Goal: Task Accomplishment & Management: Manage account settings

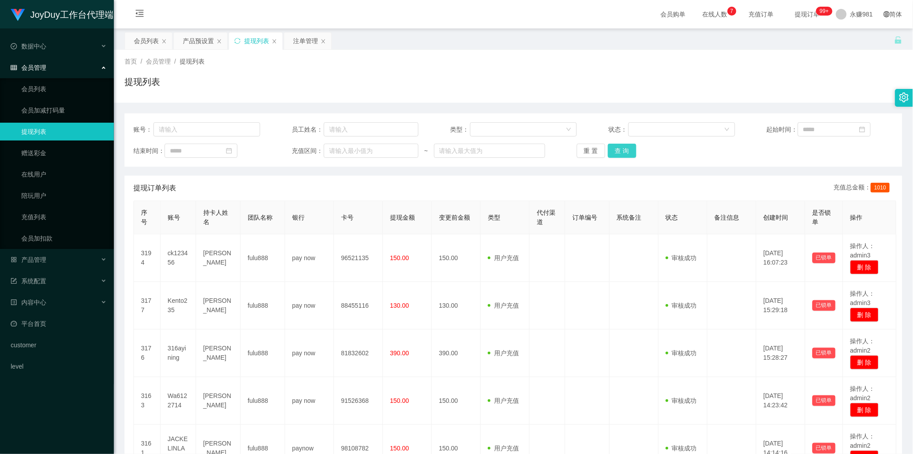
scroll to position [0, 0]
click at [618, 150] on button "查 询" at bounding box center [622, 151] width 28 height 14
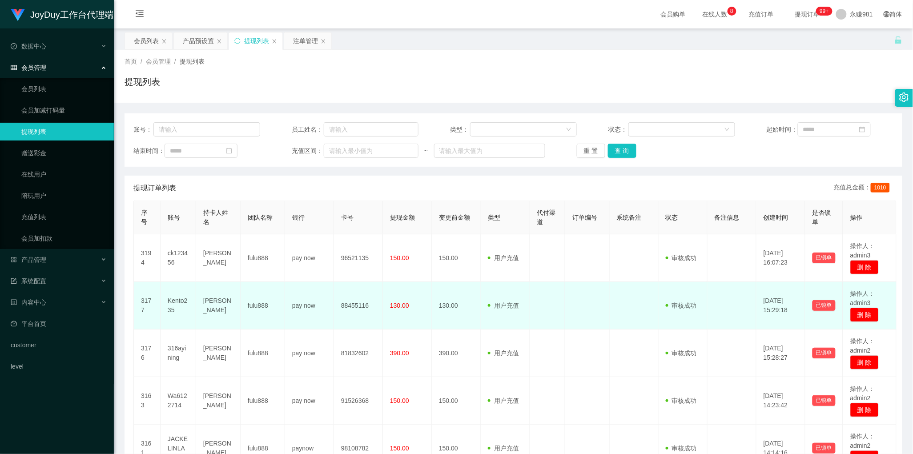
click at [586, 315] on td at bounding box center [588, 306] width 44 height 48
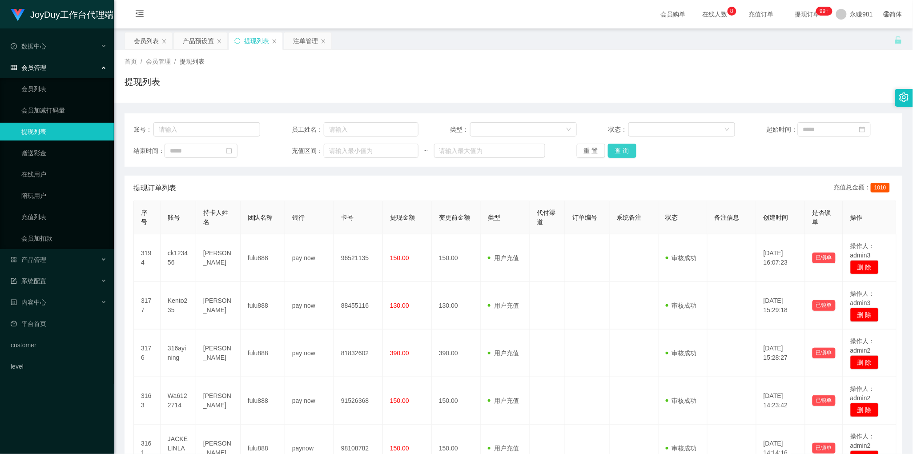
click at [626, 150] on button "查 询" at bounding box center [622, 151] width 28 height 14
click at [483, 191] on div "提现订单列表 充值总金额： 1010" at bounding box center [513, 188] width 760 height 25
click at [626, 148] on button "查 询" at bounding box center [622, 151] width 28 height 14
click at [193, 41] on div "产品预设置" at bounding box center [198, 40] width 31 height 17
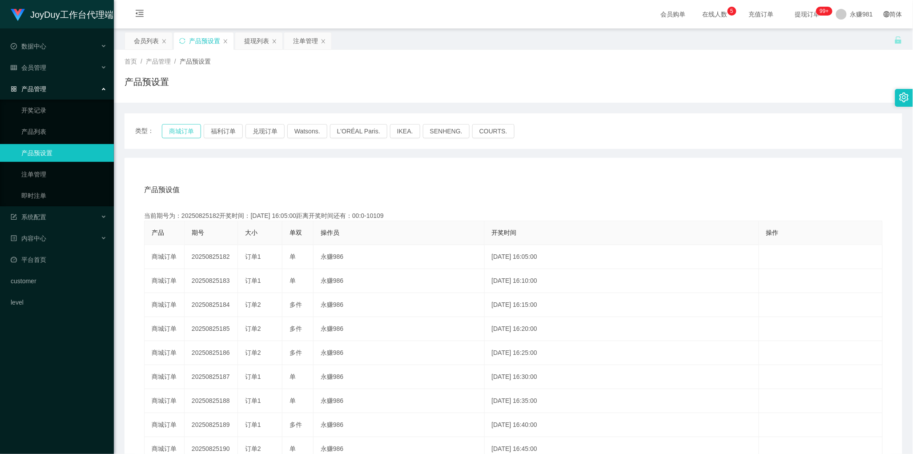
click at [186, 129] on button "商城订单" at bounding box center [181, 131] width 39 height 14
click at [490, 186] on div "产品预设值 添加期号" at bounding box center [513, 190] width 739 height 25
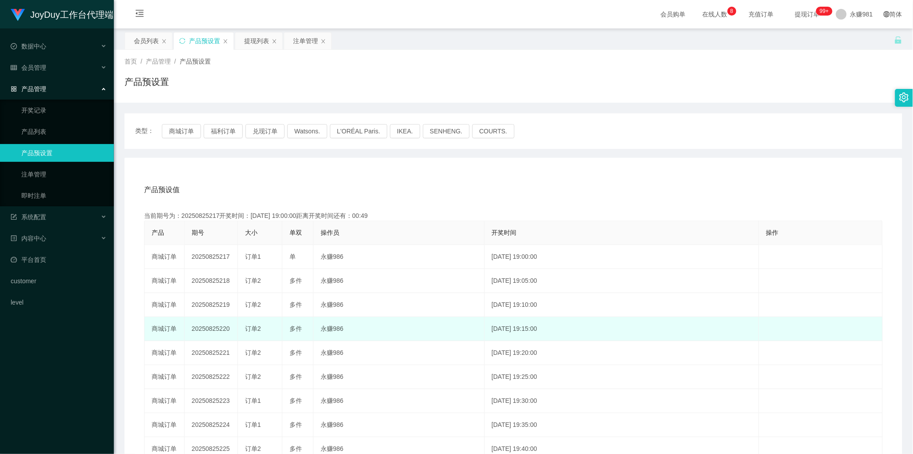
click at [590, 331] on td "[DATE] 19:15:00" at bounding box center [622, 329] width 275 height 24
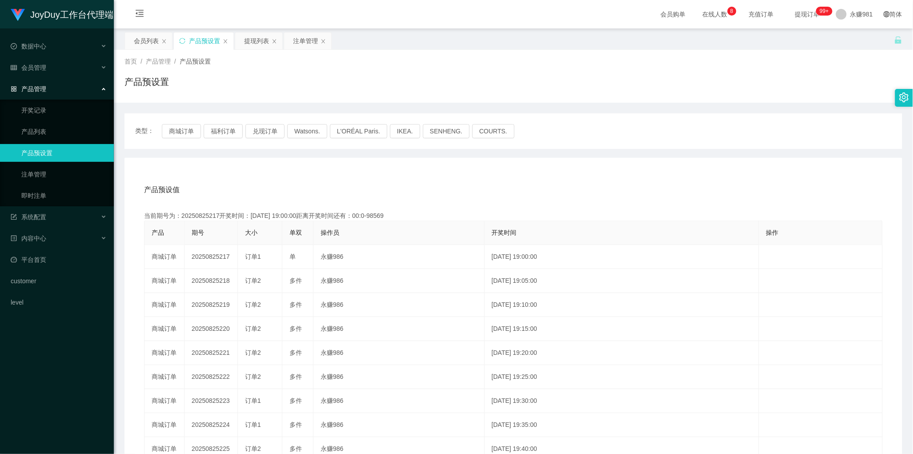
click at [309, 187] on div "产品预设值 添加期号" at bounding box center [513, 190] width 739 height 25
click at [221, 126] on button "福利订单" at bounding box center [223, 131] width 39 height 14
click at [232, 132] on button "福利订单" at bounding box center [223, 131] width 39 height 14
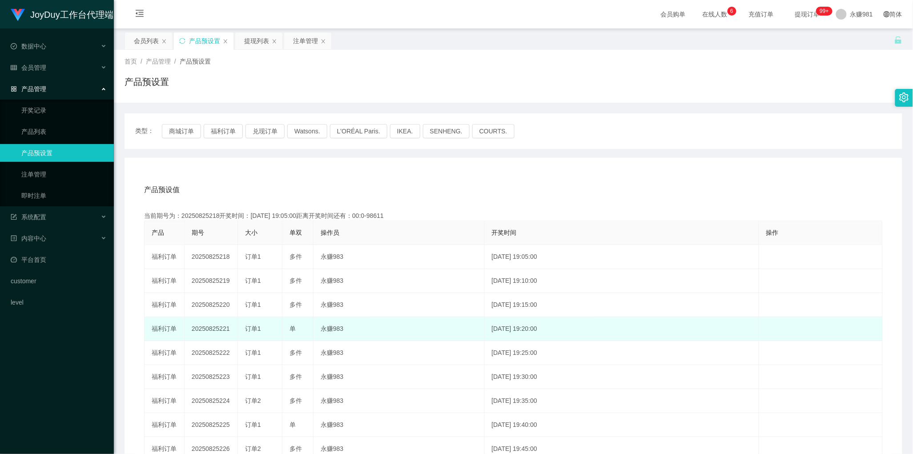
click at [728, 323] on td "[DATE] 19:20:00" at bounding box center [622, 329] width 275 height 24
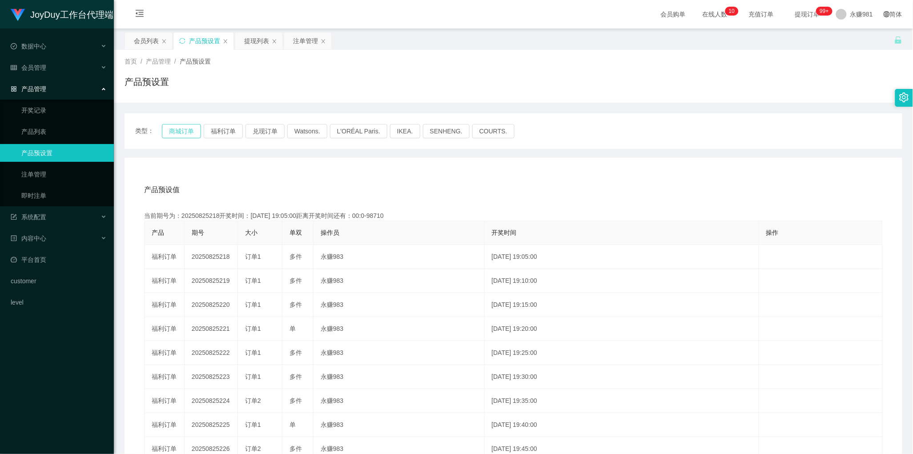
click at [172, 130] on button "商城订单" at bounding box center [181, 131] width 39 height 14
drag, startPoint x: 361, startPoint y: 166, endPoint x: 343, endPoint y: 166, distance: 17.8
click at [354, 166] on div "产品预设值 添加期号 当前期号为：20250825219开奖时间：[DATE] 19:10:00距离开奖时间还有：00:0-98783 产品 期号 大小 单双…" at bounding box center [514, 341] width 778 height 367
click at [257, 38] on div "提现列表" at bounding box center [256, 40] width 25 height 17
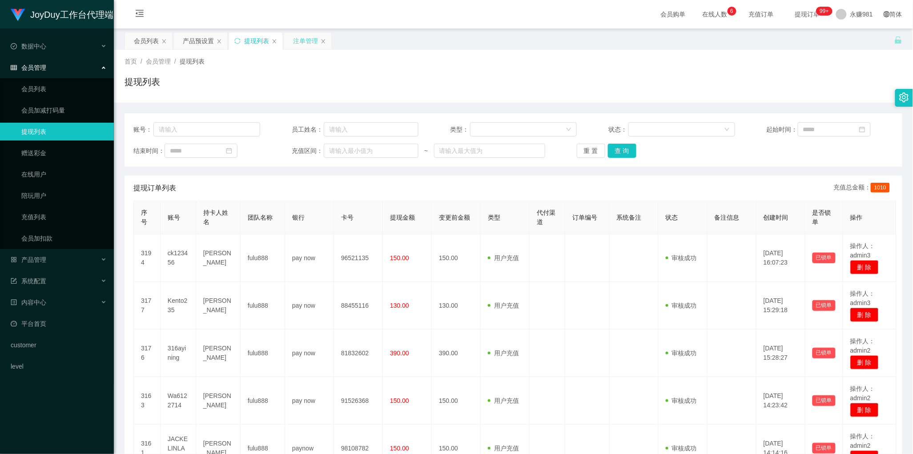
click at [299, 45] on div "注单管理" at bounding box center [305, 40] width 25 height 17
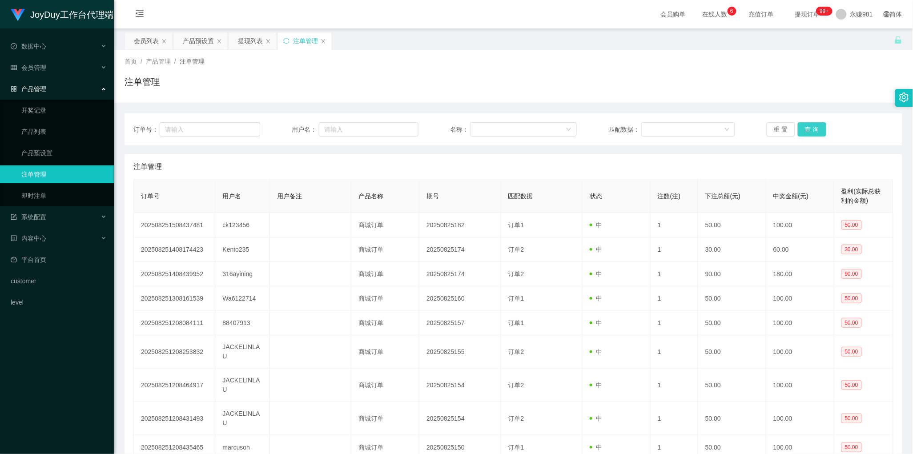
click at [806, 129] on button "查 询" at bounding box center [812, 129] width 28 height 14
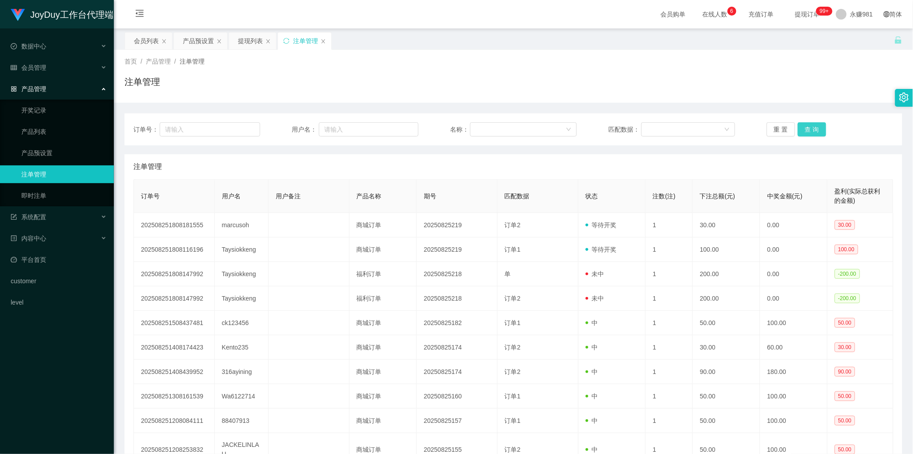
click at [812, 133] on button "查 询" at bounding box center [812, 129] width 28 height 14
click at [820, 131] on button "查 询" at bounding box center [812, 129] width 28 height 14
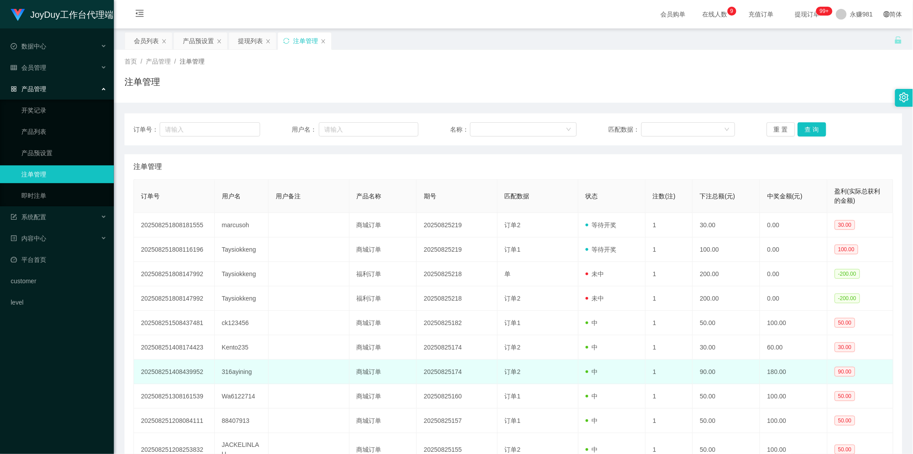
drag, startPoint x: 521, startPoint y: 364, endPoint x: 526, endPoint y: 364, distance: 4.9
click at [521, 364] on td "订单2" at bounding box center [538, 372] width 81 height 24
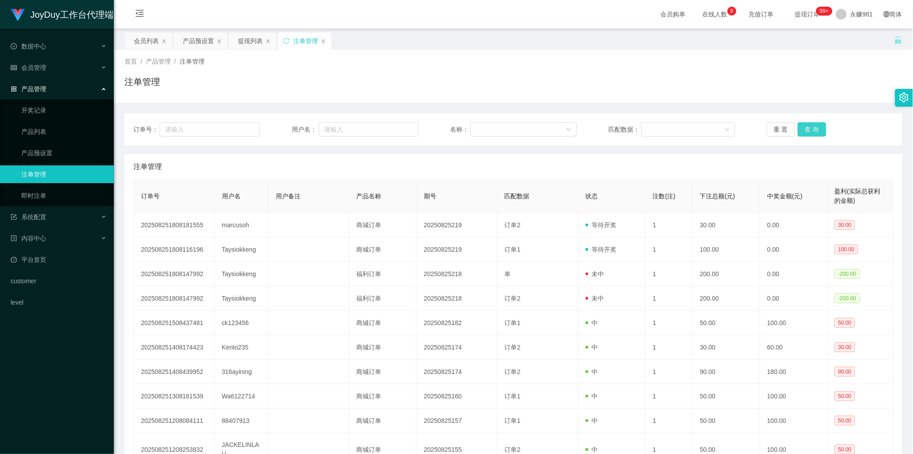
click at [806, 125] on button "查 询" at bounding box center [812, 129] width 28 height 14
click at [806, 131] on button "查 询" at bounding box center [812, 129] width 28 height 14
click at [805, 130] on button "查 询" at bounding box center [812, 129] width 28 height 14
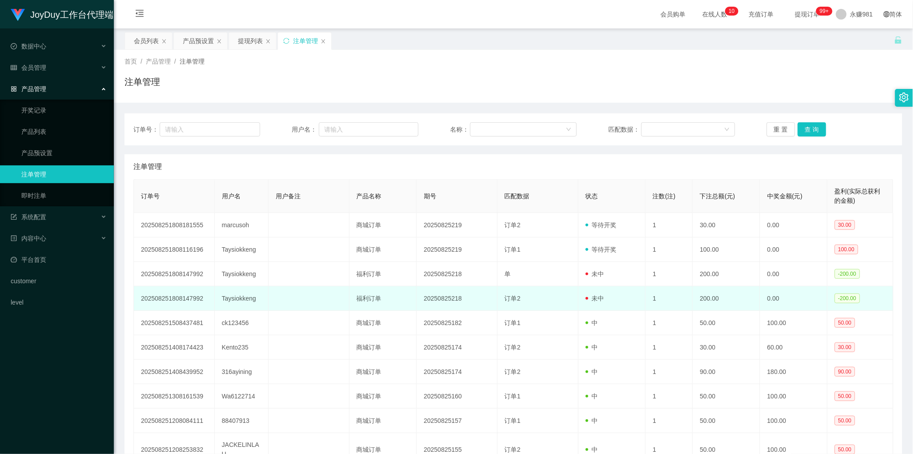
click at [543, 308] on td "订单2" at bounding box center [538, 299] width 81 height 24
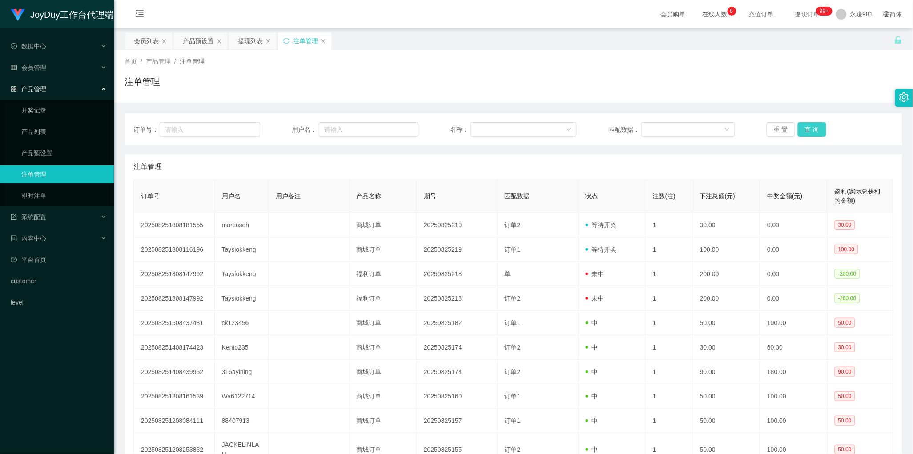
click at [806, 129] on button "查 询" at bounding box center [812, 129] width 28 height 14
click at [806, 129] on div "重 置 查 询" at bounding box center [830, 129] width 127 height 14
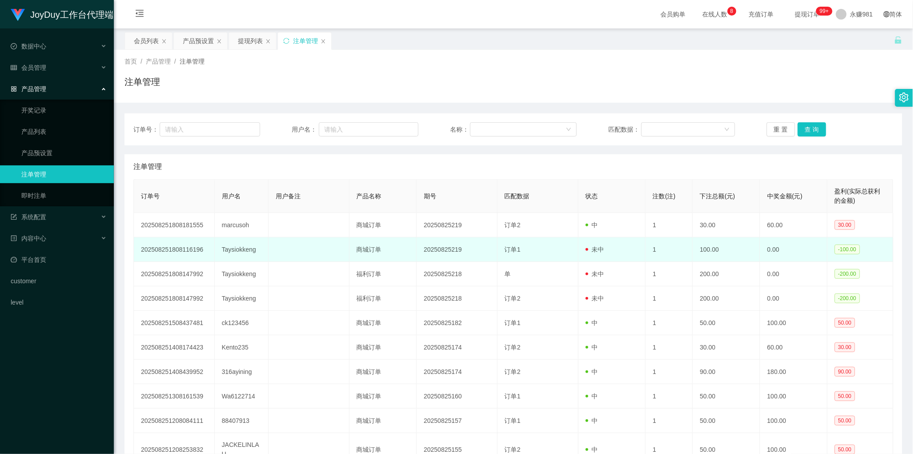
click at [238, 246] on td "Taysiokkeng" at bounding box center [242, 250] width 54 height 24
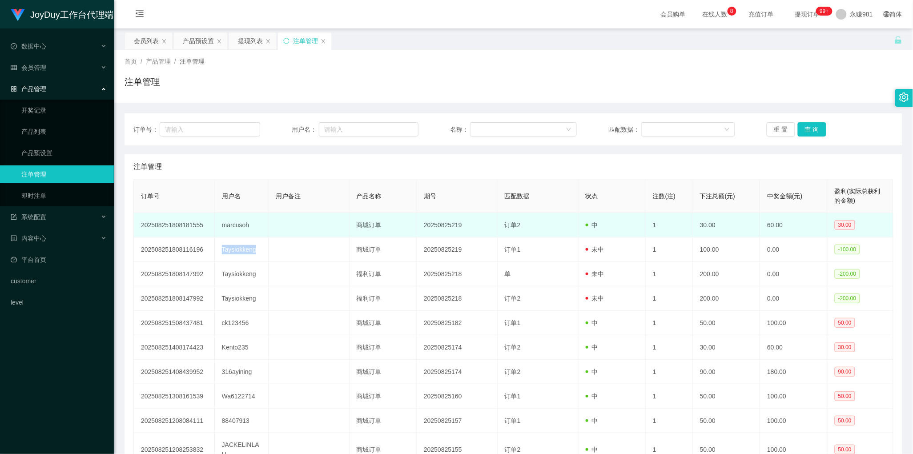
copy td "Taysiokkeng"
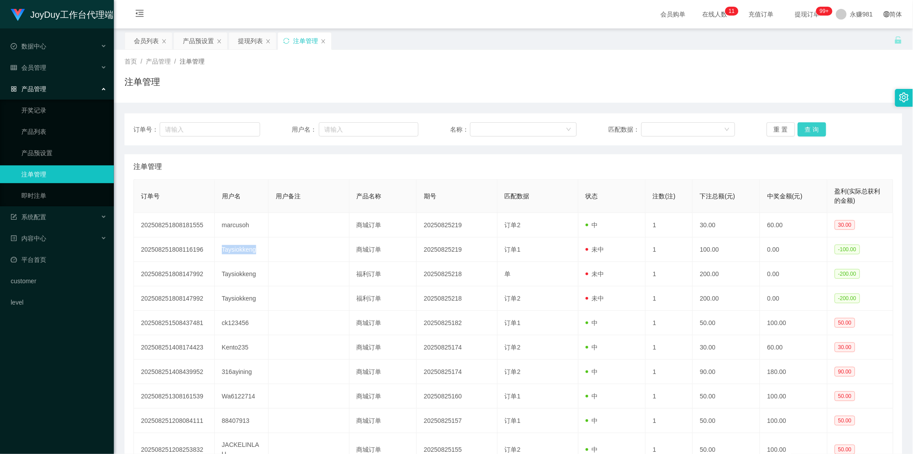
click at [807, 128] on button "查 询" at bounding box center [812, 129] width 28 height 14
click at [520, 168] on div "注单管理" at bounding box center [513, 166] width 760 height 25
click at [811, 130] on button "查 询" at bounding box center [812, 129] width 28 height 14
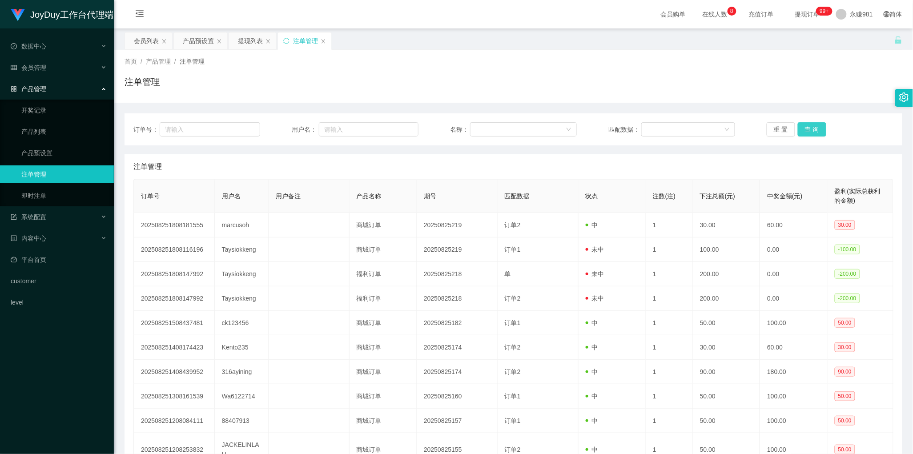
click at [810, 129] on button "查 询" at bounding box center [812, 129] width 28 height 14
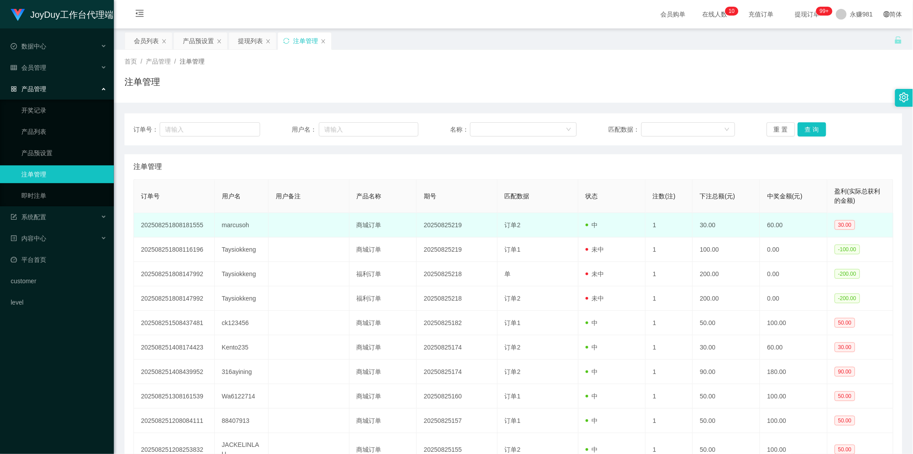
click at [539, 235] on td "订单2" at bounding box center [538, 225] width 81 height 24
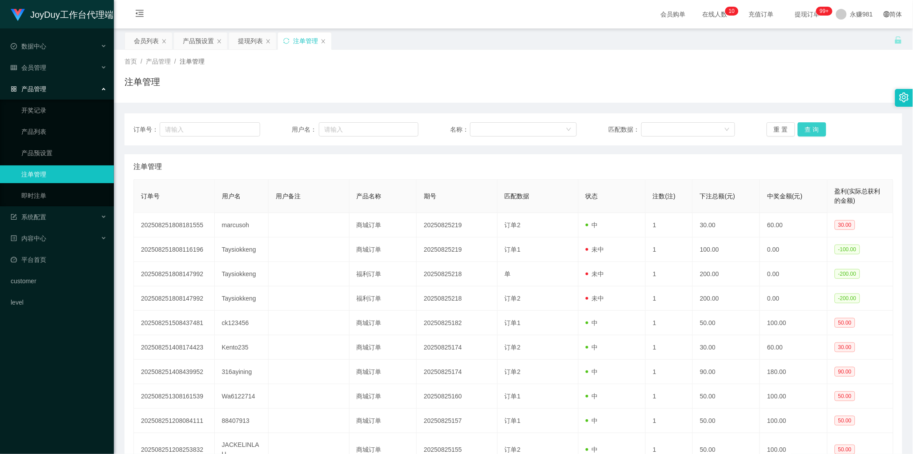
click at [806, 128] on button "查 询" at bounding box center [812, 129] width 28 height 14
click at [417, 204] on th "期号" at bounding box center [457, 196] width 81 height 33
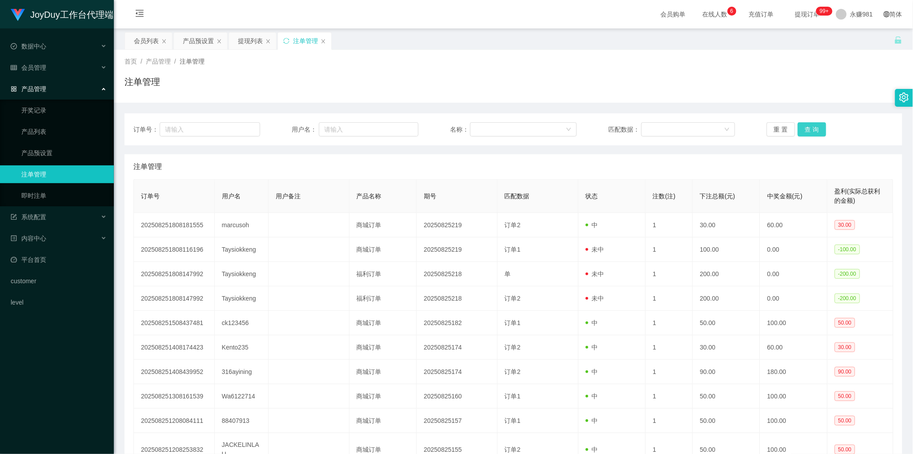
click at [815, 128] on button "查 询" at bounding box center [812, 129] width 28 height 14
click at [813, 131] on button "查 询" at bounding box center [812, 129] width 28 height 14
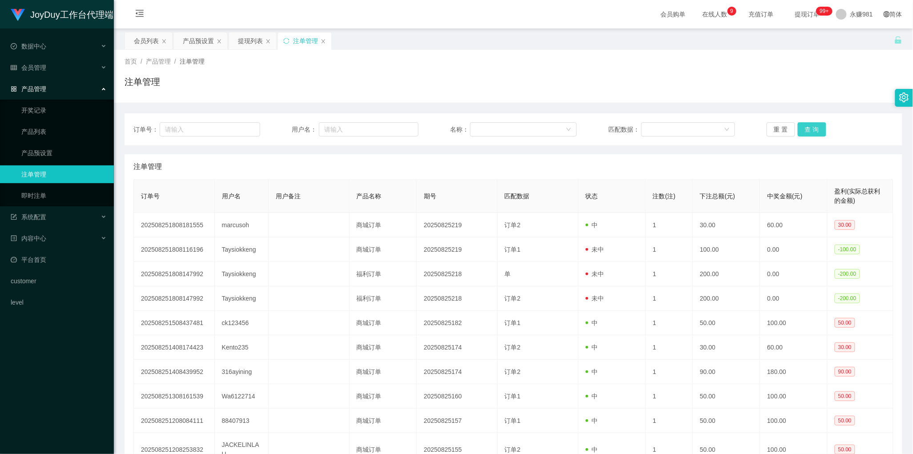
click at [813, 131] on button "查 询" at bounding box center [812, 129] width 28 height 14
click at [813, 131] on div "重 置 查 询" at bounding box center [830, 129] width 127 height 14
click at [813, 131] on button "查 询" at bounding box center [812, 129] width 28 height 14
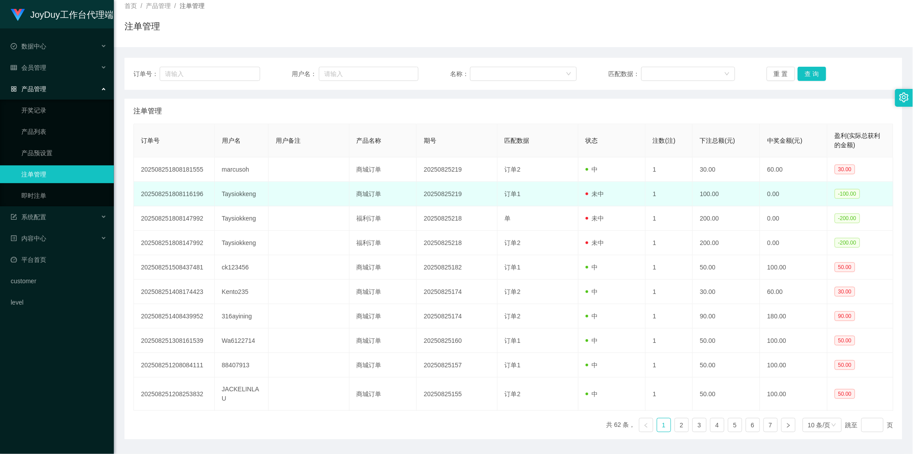
drag, startPoint x: 314, startPoint y: 206, endPoint x: 322, endPoint y: 205, distance: 7.7
click at [314, 206] on td at bounding box center [309, 194] width 81 height 24
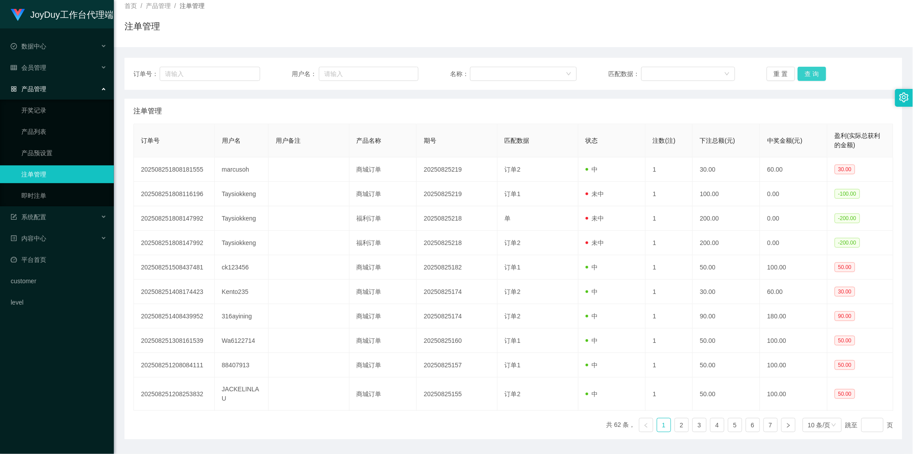
click at [807, 73] on button "查 询" at bounding box center [812, 74] width 28 height 14
click at [439, 157] on th "期号" at bounding box center [457, 140] width 81 height 33
click at [806, 72] on button "查 询" at bounding box center [812, 74] width 28 height 14
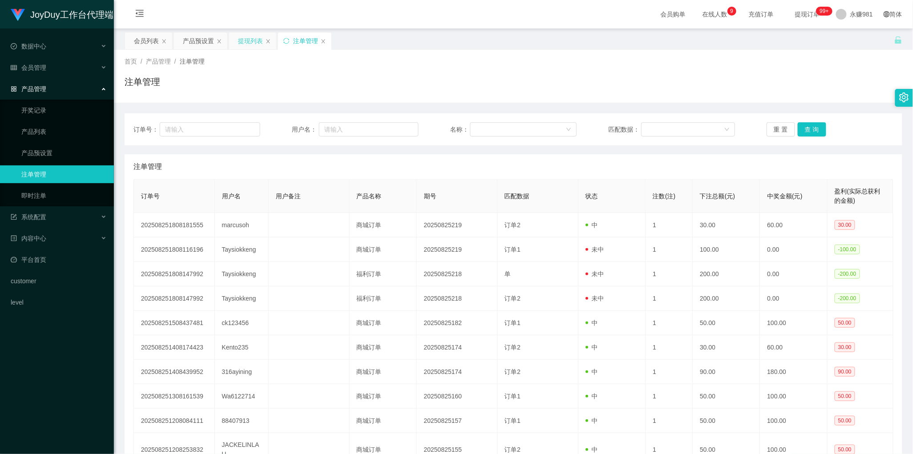
click at [257, 46] on div "提现列表" at bounding box center [250, 40] width 25 height 17
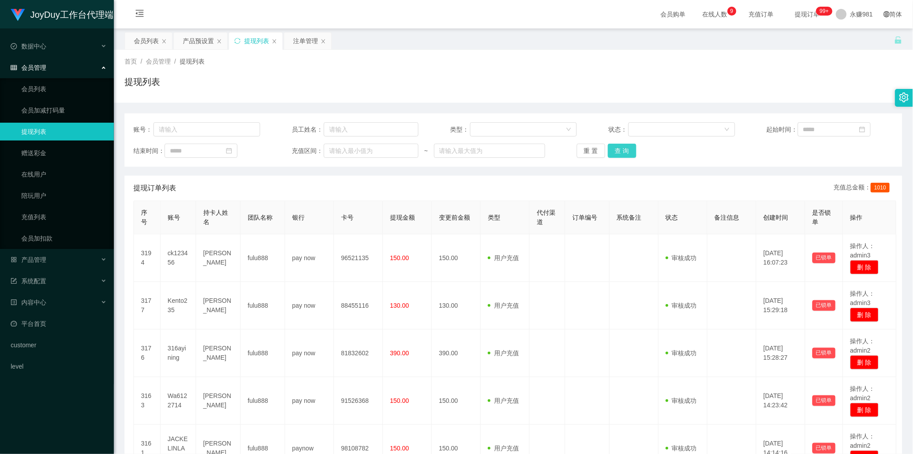
click at [622, 152] on button "查 询" at bounding box center [622, 151] width 28 height 14
click at [536, 78] on div "提现列表" at bounding box center [514, 85] width 778 height 20
click at [622, 145] on button "查 询" at bounding box center [622, 151] width 28 height 14
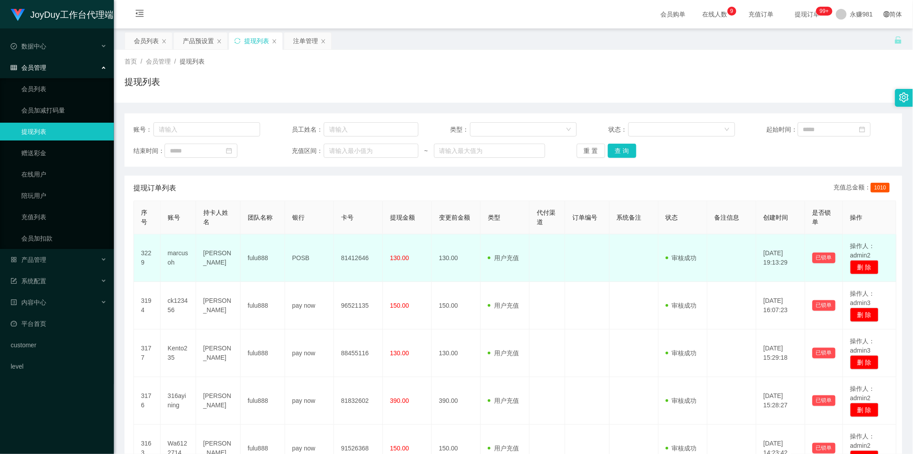
click at [381, 248] on td "81412646" at bounding box center [358, 258] width 49 height 48
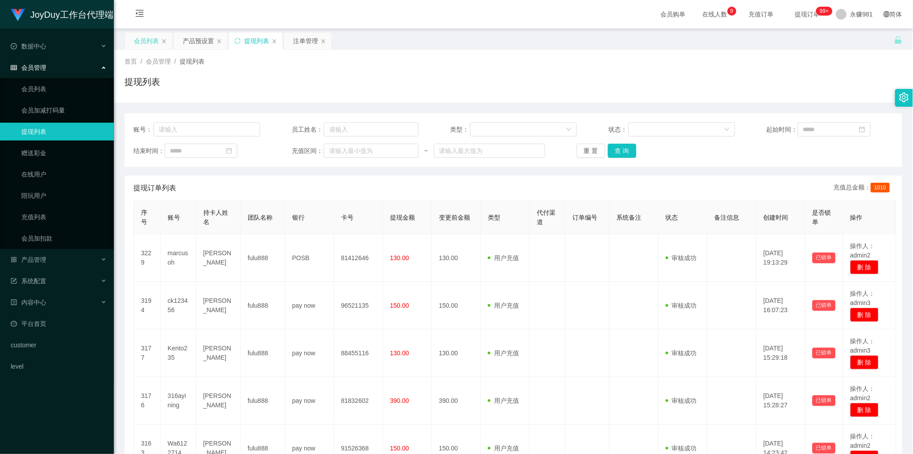
click at [148, 40] on div "会员列表" at bounding box center [146, 40] width 25 height 17
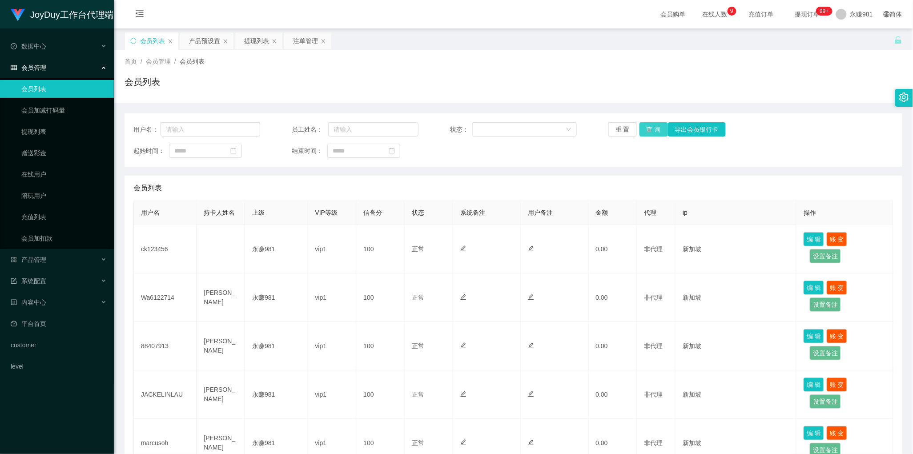
click at [655, 136] on button "查 询" at bounding box center [654, 129] width 28 height 14
click at [205, 45] on div "产品预设置" at bounding box center [204, 40] width 31 height 17
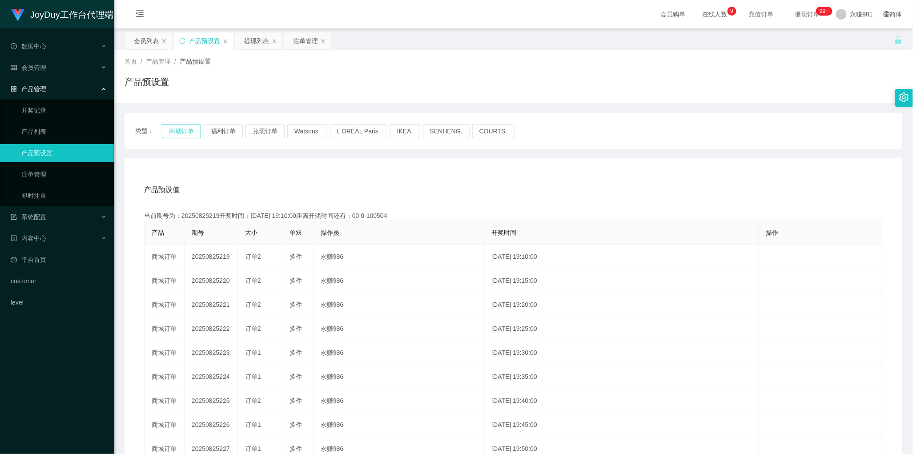
click at [179, 132] on button "商城订单" at bounding box center [181, 131] width 39 height 14
click at [182, 135] on button "商城订单" at bounding box center [181, 131] width 39 height 14
drag, startPoint x: 361, startPoint y: 181, endPoint x: 374, endPoint y: 179, distance: 13.5
click at [361, 181] on div "产品预设值 添加期号" at bounding box center [513, 190] width 739 height 25
click at [299, 43] on div "注单管理" at bounding box center [305, 40] width 25 height 17
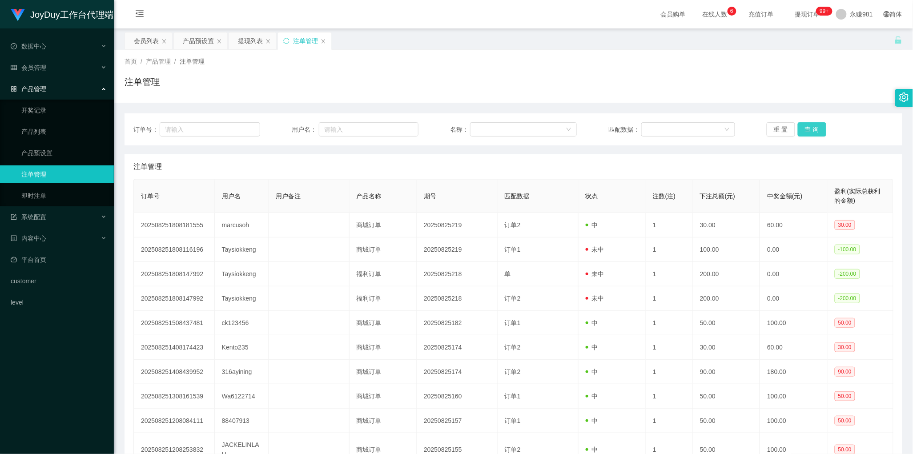
click at [807, 130] on button "查 询" at bounding box center [812, 129] width 28 height 14
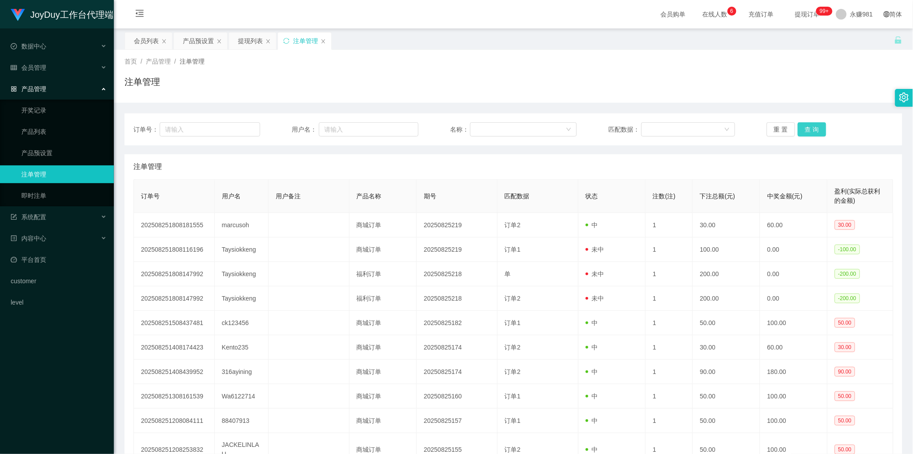
click at [807, 130] on button "查 询" at bounding box center [812, 129] width 28 height 14
click at [146, 39] on div "会员列表" at bounding box center [146, 40] width 25 height 17
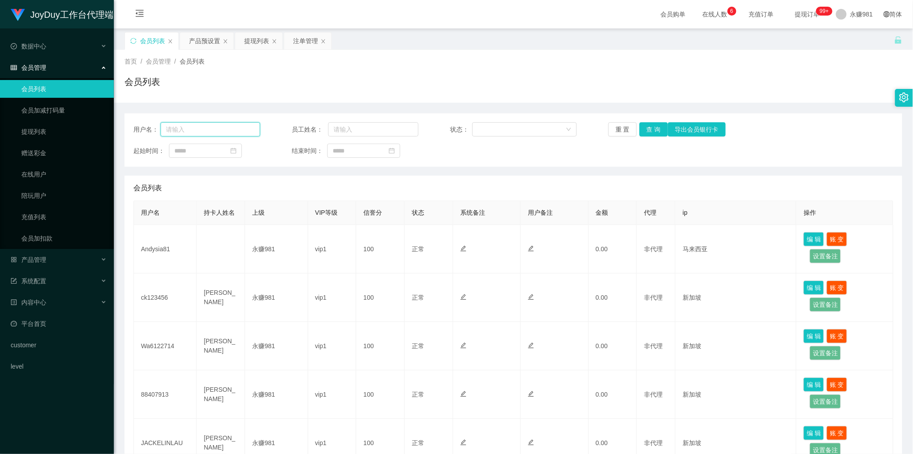
click at [210, 125] on input "text" at bounding box center [211, 129] width 100 height 14
paste input "JACKELINLAU"
type input "JACKELINLAU"
click at [647, 125] on button "查 询" at bounding box center [654, 129] width 28 height 14
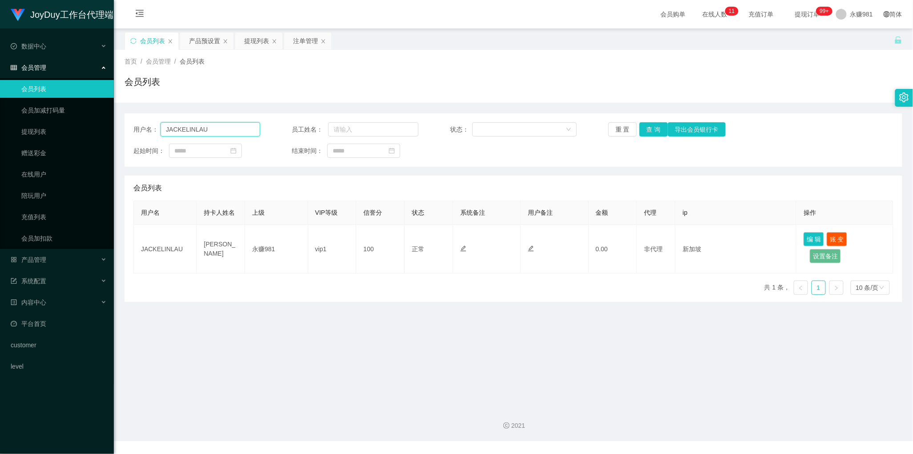
click at [243, 135] on input "JACKELINLAU" at bounding box center [211, 129] width 100 height 14
click at [652, 129] on button "查 询" at bounding box center [654, 129] width 28 height 14
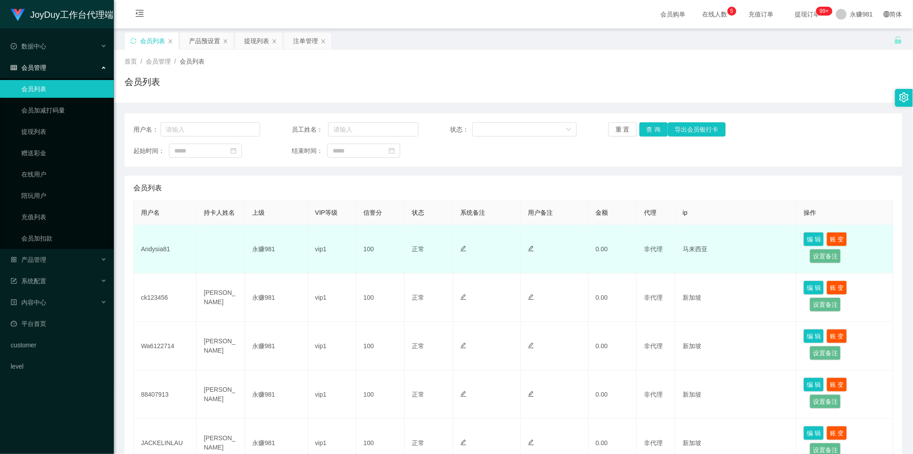
click at [379, 254] on td "100" at bounding box center [380, 249] width 48 height 48
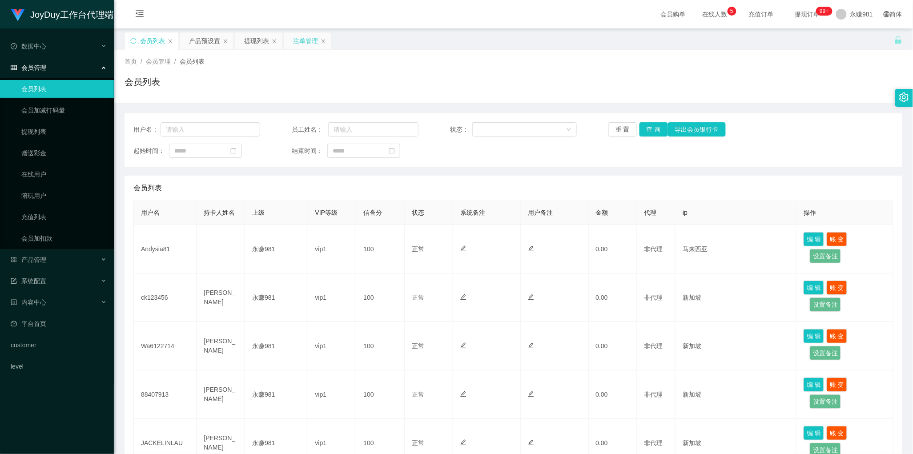
click at [295, 45] on div "注单管理" at bounding box center [305, 40] width 25 height 17
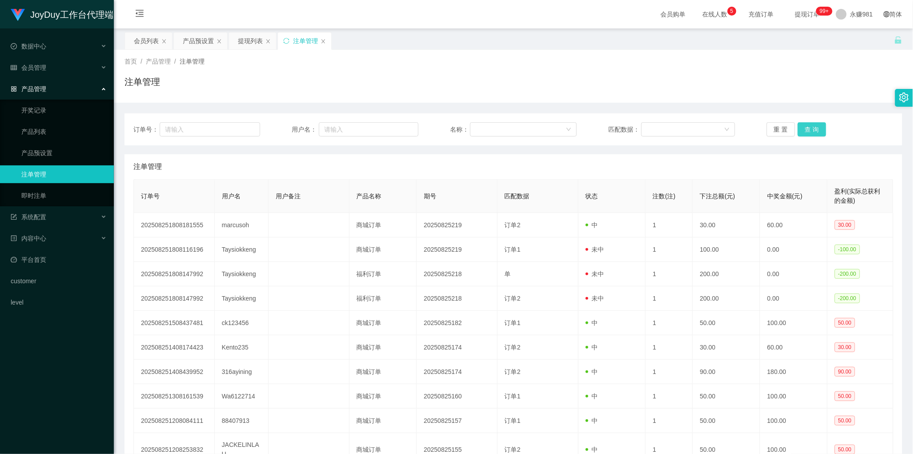
click at [799, 129] on button "查 询" at bounding box center [812, 129] width 28 height 14
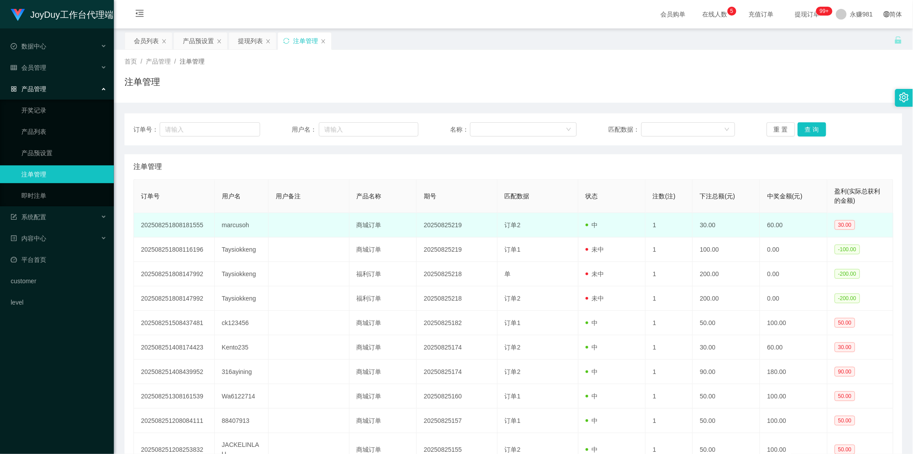
drag, startPoint x: 519, startPoint y: 230, endPoint x: 563, endPoint y: 228, distance: 44.1
click at [519, 230] on td "订单2" at bounding box center [538, 225] width 81 height 24
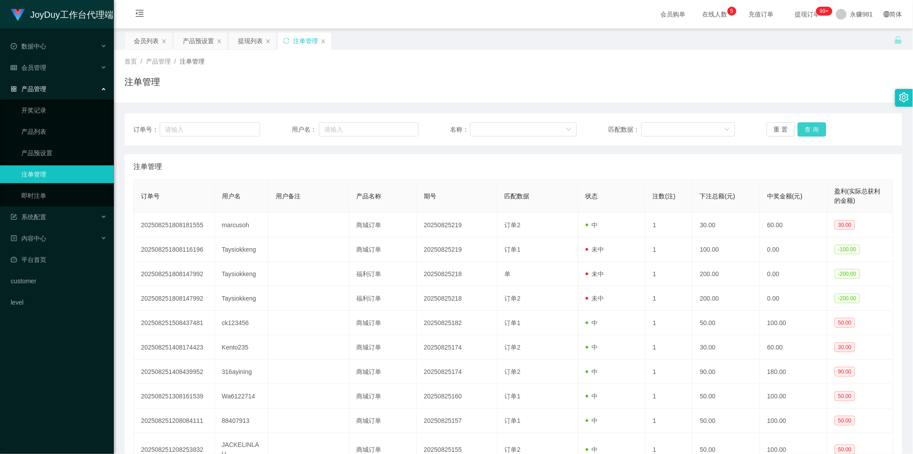
click at [804, 128] on button "查 询" at bounding box center [812, 129] width 28 height 14
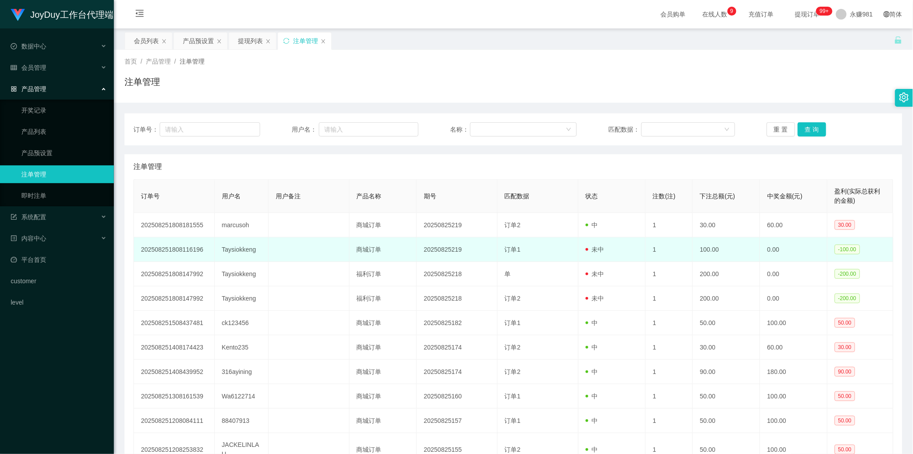
click at [342, 257] on td at bounding box center [309, 250] width 81 height 24
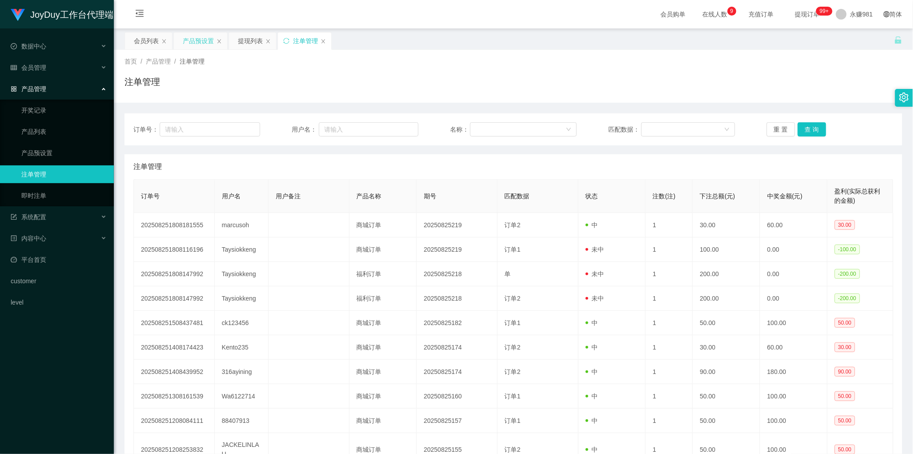
click at [190, 35] on div "产品预设置" at bounding box center [198, 40] width 31 height 17
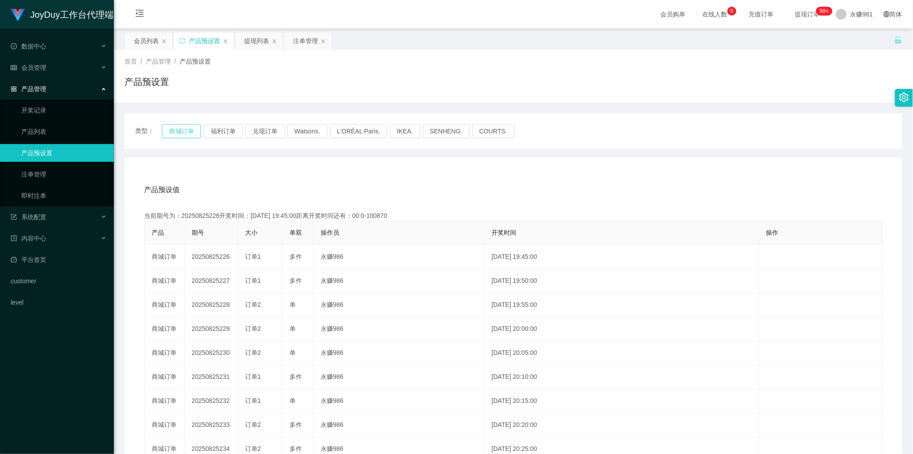
click at [193, 132] on button "商城订单" at bounding box center [181, 131] width 39 height 14
click at [259, 40] on div "提现列表" at bounding box center [256, 40] width 25 height 17
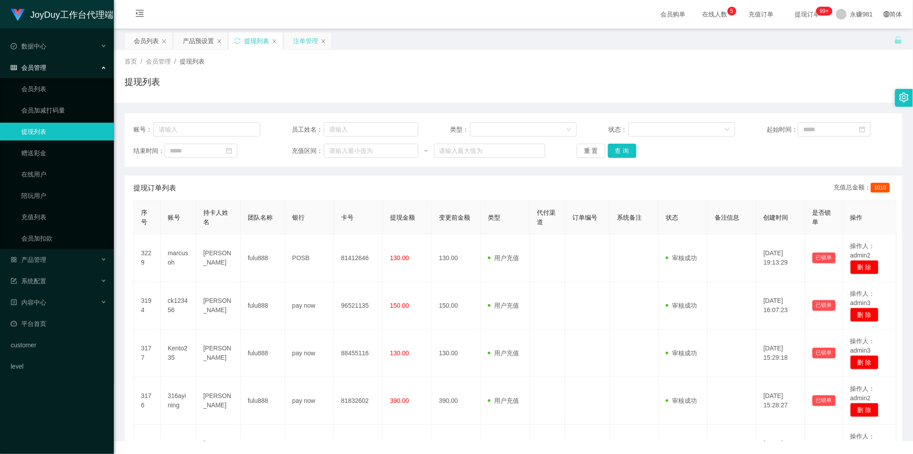
click at [299, 39] on div "注单管理" at bounding box center [305, 40] width 25 height 17
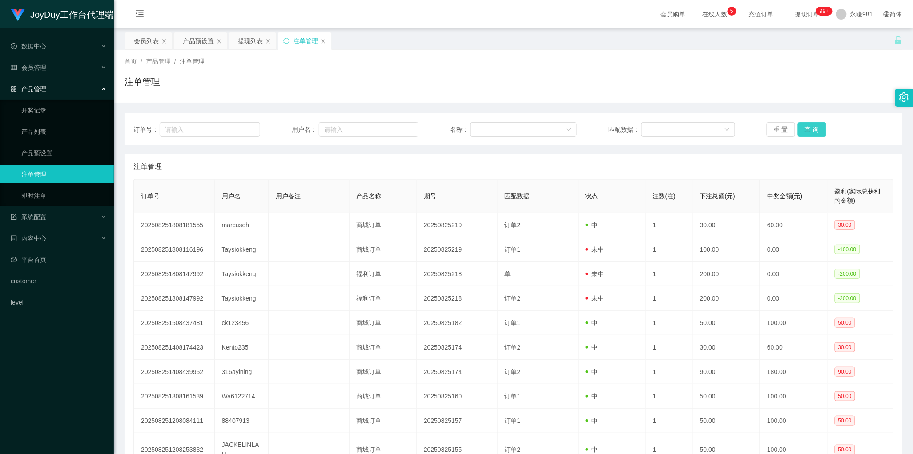
click at [815, 130] on button "查 询" at bounding box center [812, 129] width 28 height 14
click at [809, 132] on button "查 询" at bounding box center [812, 129] width 28 height 14
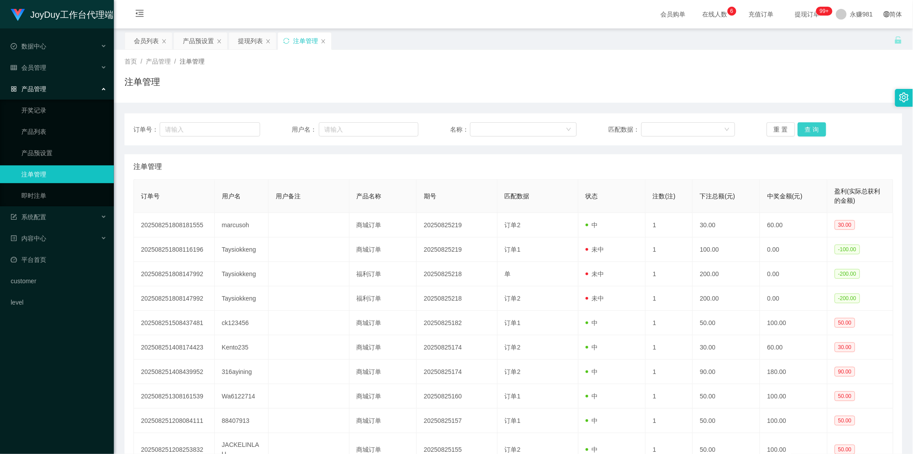
click at [809, 132] on button "查 询" at bounding box center [812, 129] width 28 height 14
click at [815, 129] on button "查 询" at bounding box center [812, 129] width 28 height 14
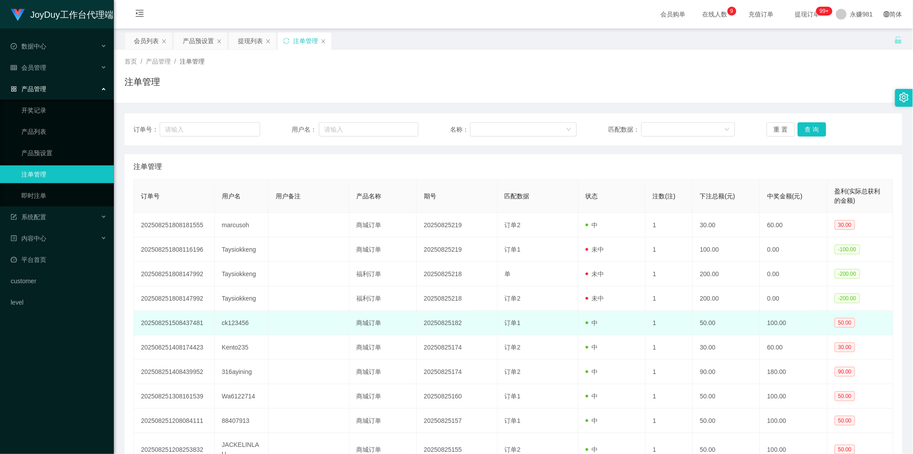
click at [562, 319] on td "订单1" at bounding box center [538, 323] width 81 height 24
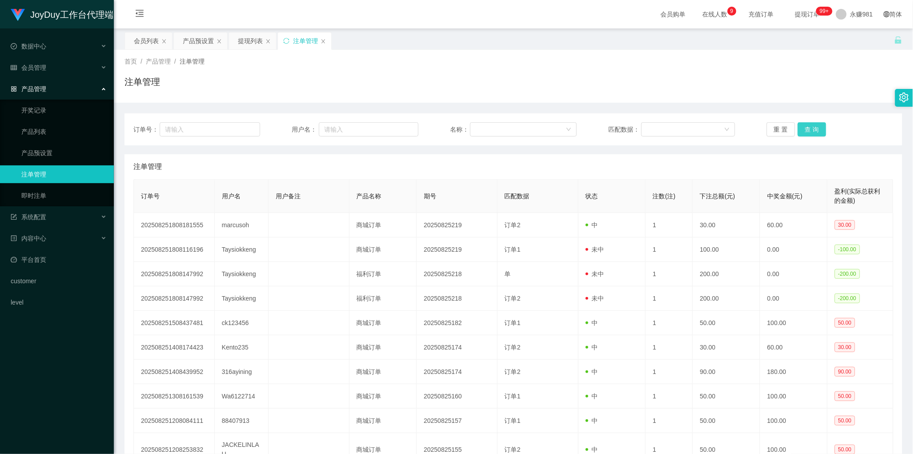
click at [816, 129] on button "查 询" at bounding box center [812, 129] width 28 height 14
drag, startPoint x: 533, startPoint y: 178, endPoint x: 539, endPoint y: 177, distance: 6.4
click at [533, 178] on div "注单管理" at bounding box center [513, 166] width 760 height 25
click at [810, 125] on button "查 询" at bounding box center [812, 129] width 28 height 14
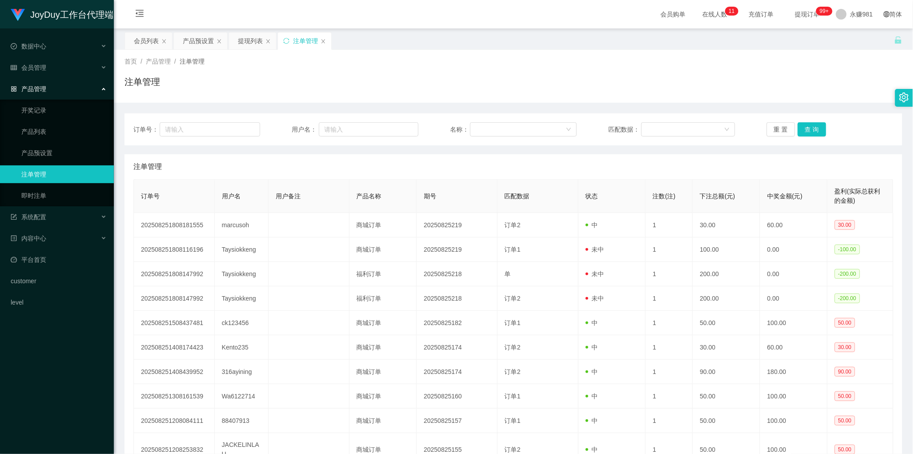
drag, startPoint x: 534, startPoint y: 169, endPoint x: 553, endPoint y: 167, distance: 19.3
click at [534, 169] on div "注单管理" at bounding box center [513, 166] width 760 height 25
click at [806, 129] on button "查 询" at bounding box center [812, 129] width 28 height 14
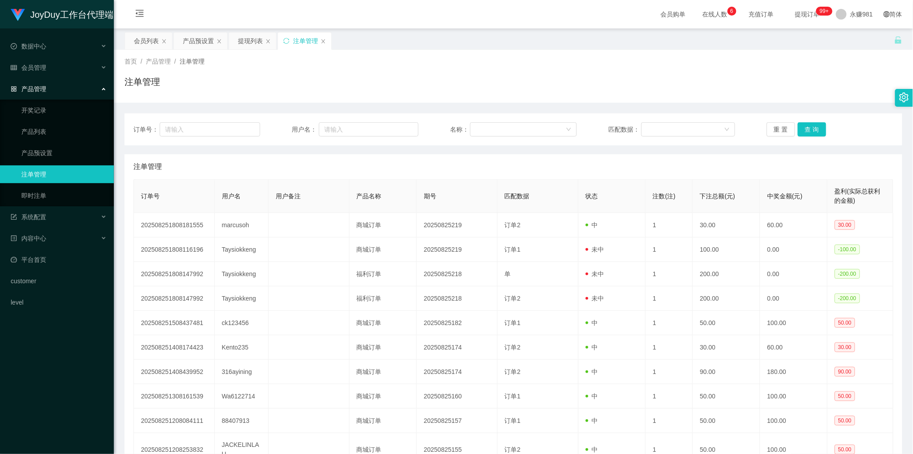
click at [512, 170] on div "注单管理" at bounding box center [513, 166] width 760 height 25
click at [806, 127] on button "查 询" at bounding box center [812, 129] width 28 height 14
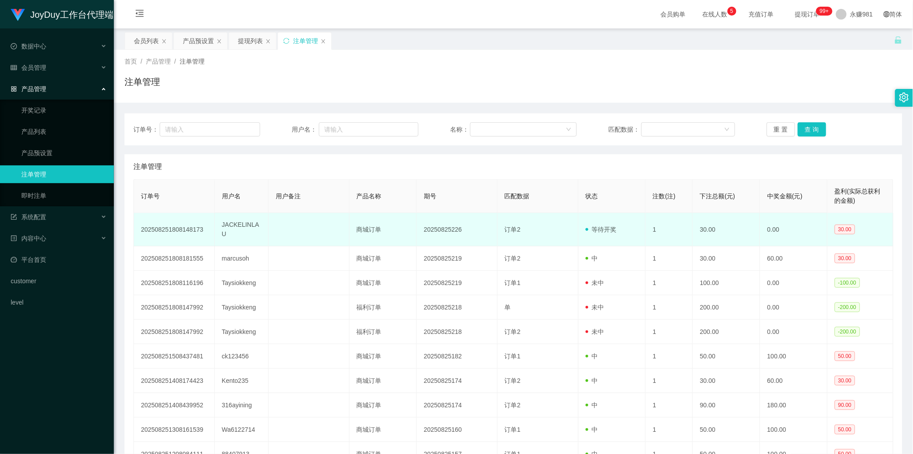
click at [226, 224] on td "JACKELINLAU" at bounding box center [242, 229] width 54 height 33
copy td "JACKELINLAU"
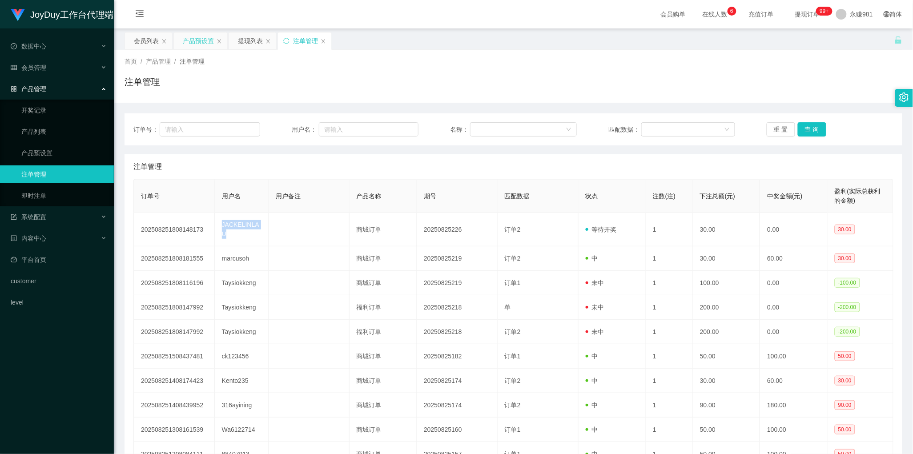
click at [195, 47] on div "产品预设置" at bounding box center [198, 40] width 31 height 17
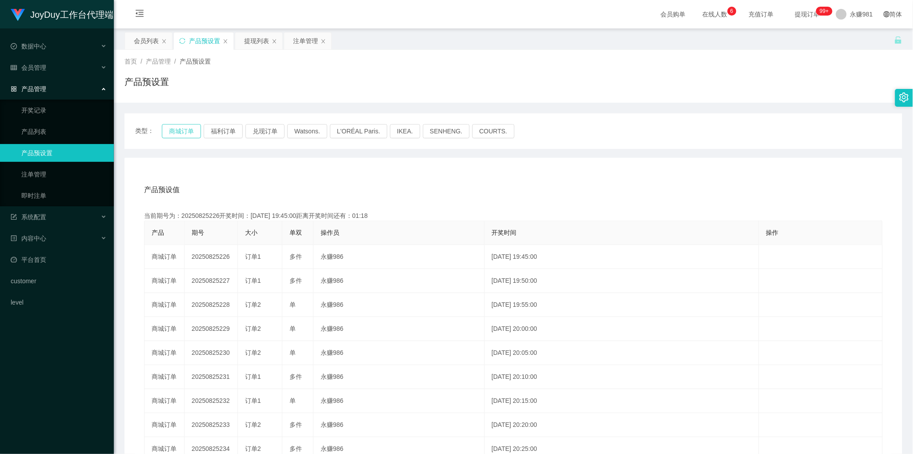
click at [174, 131] on button "商城订单" at bounding box center [181, 131] width 39 height 14
click at [492, 188] on div "产品预设值 添加期号" at bounding box center [513, 190] width 739 height 25
click at [256, 43] on div "提现列表" at bounding box center [256, 40] width 25 height 17
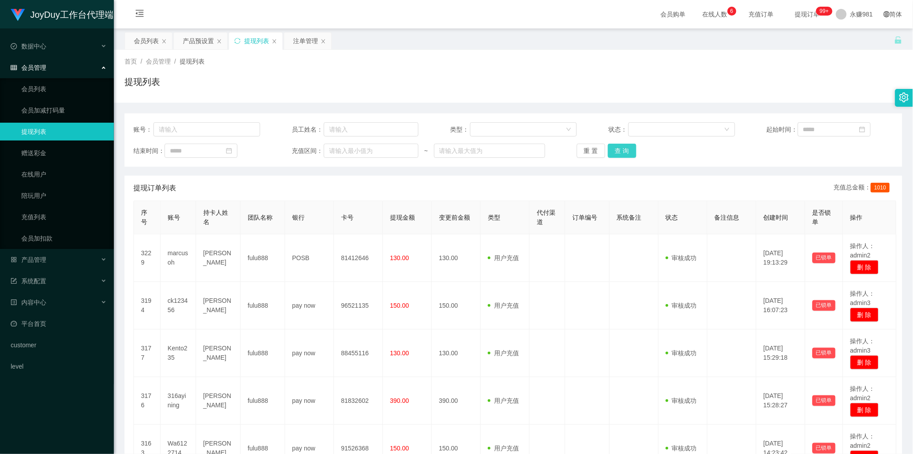
click at [613, 152] on button "查 询" at bounding box center [622, 151] width 28 height 14
click at [295, 42] on div "注单管理" at bounding box center [305, 40] width 25 height 17
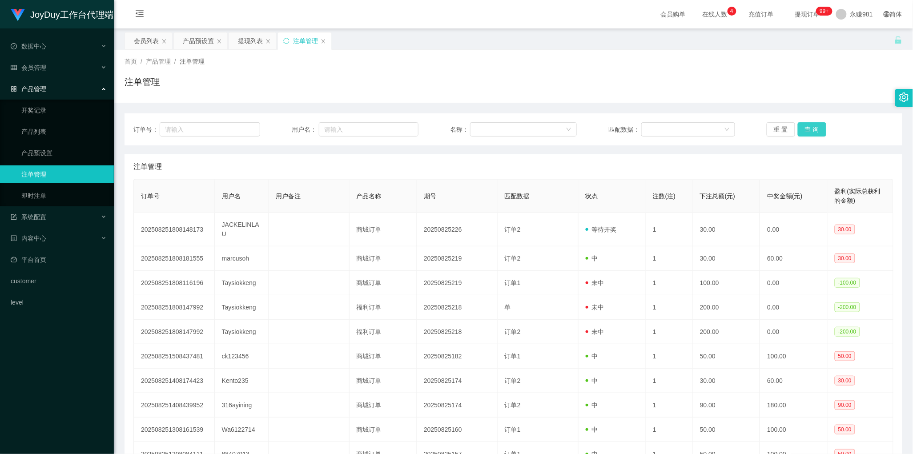
click at [801, 127] on button "查 询" at bounding box center [812, 129] width 28 height 14
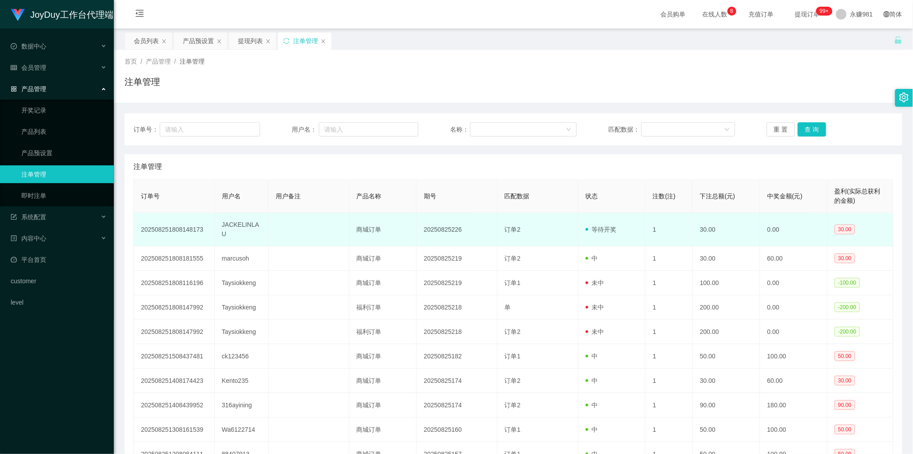
click at [408, 224] on td "商城订单" at bounding box center [383, 229] width 67 height 33
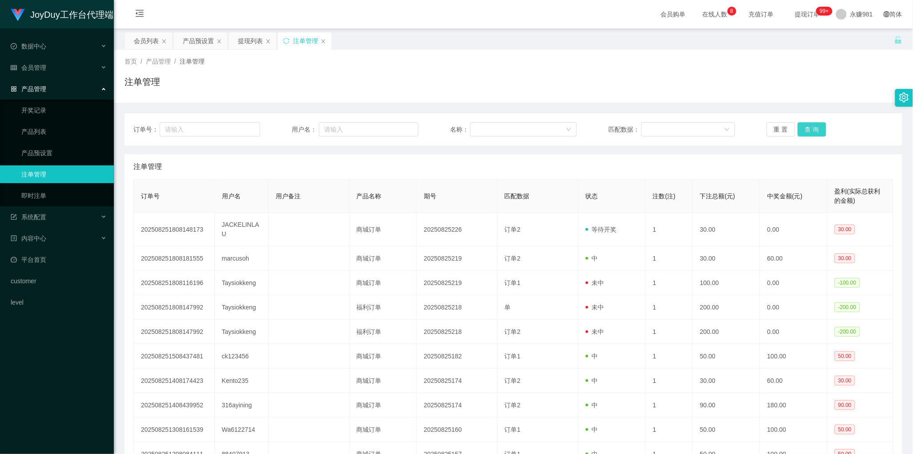
click at [804, 133] on button "查 询" at bounding box center [812, 129] width 28 height 14
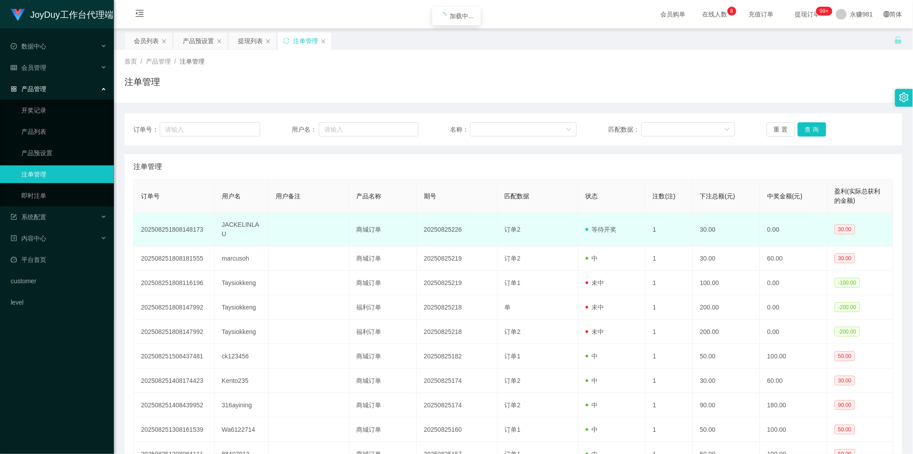
click at [546, 230] on td "订单2" at bounding box center [538, 229] width 81 height 33
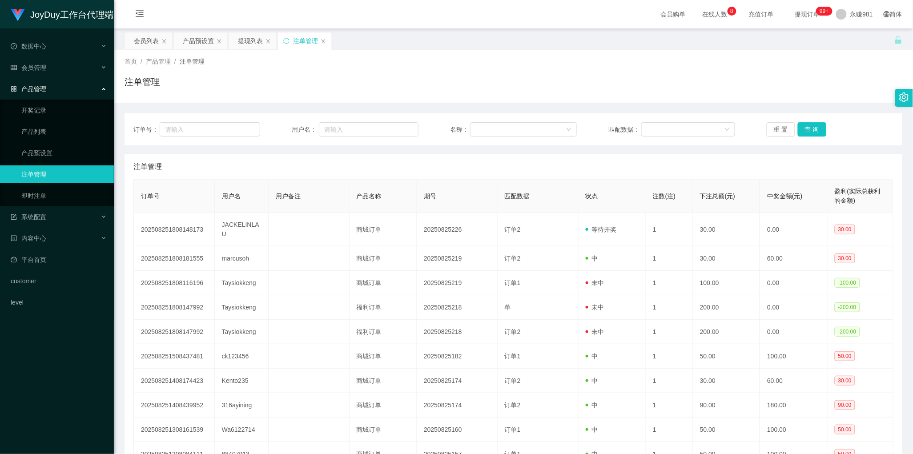
click at [810, 137] on div "订单号： 用户名： 名称： 匹配数据： 重 置 查 询" at bounding box center [514, 129] width 778 height 32
click at [810, 133] on button "查 询" at bounding box center [812, 129] width 28 height 14
click at [808, 129] on button "查 询" at bounding box center [812, 129] width 28 height 14
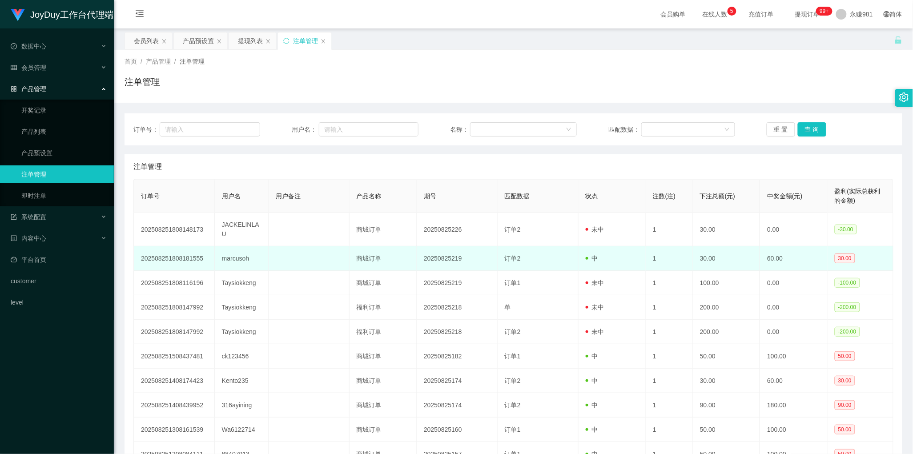
click at [538, 248] on td "订单2" at bounding box center [538, 258] width 81 height 24
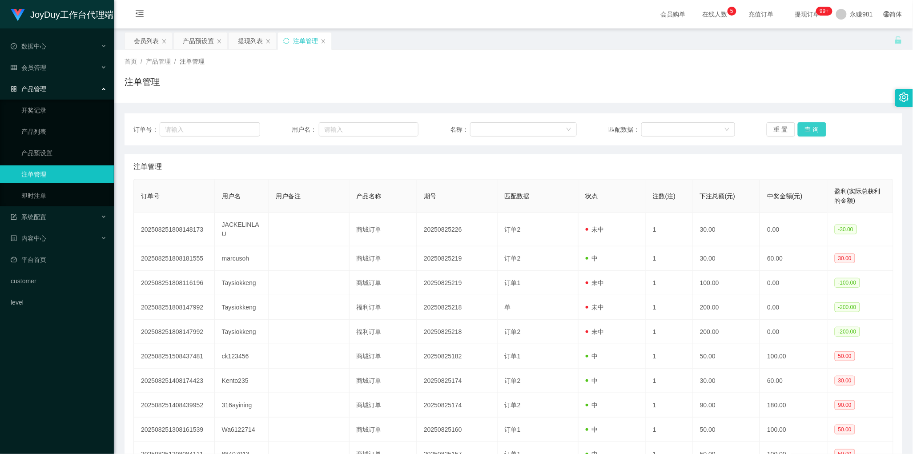
click at [815, 128] on button "查 询" at bounding box center [812, 129] width 28 height 14
click at [243, 39] on div "提现列表" at bounding box center [250, 40] width 25 height 17
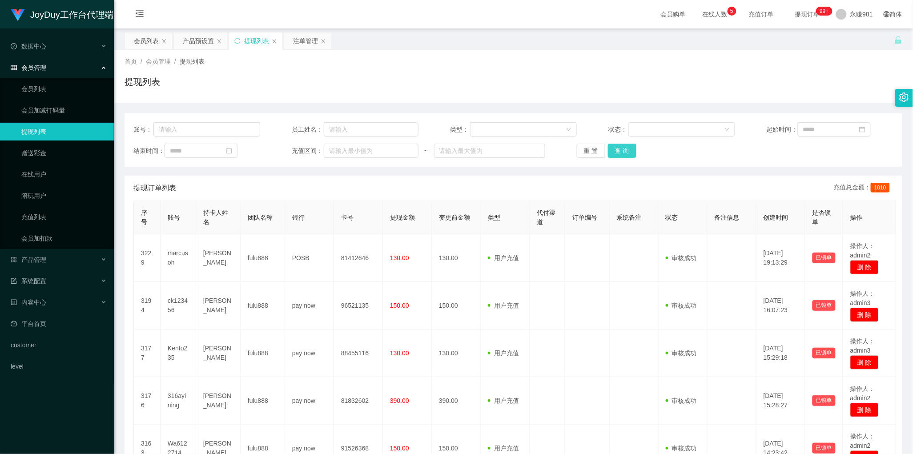
click at [608, 148] on button "查 询" at bounding box center [622, 151] width 28 height 14
click at [465, 188] on div "提现订单列表 充值总金额： 1010" at bounding box center [513, 188] width 760 height 25
click at [626, 151] on button "查 询" at bounding box center [622, 151] width 28 height 14
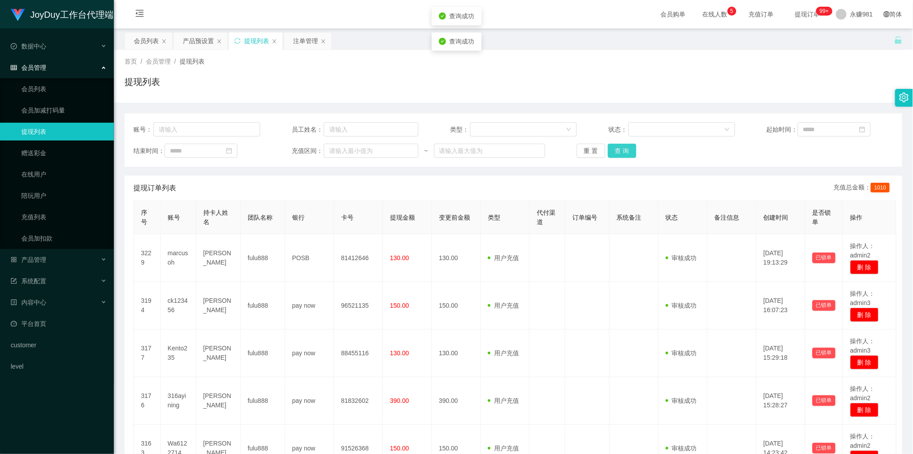
click at [626, 151] on button "查 询" at bounding box center [622, 151] width 28 height 14
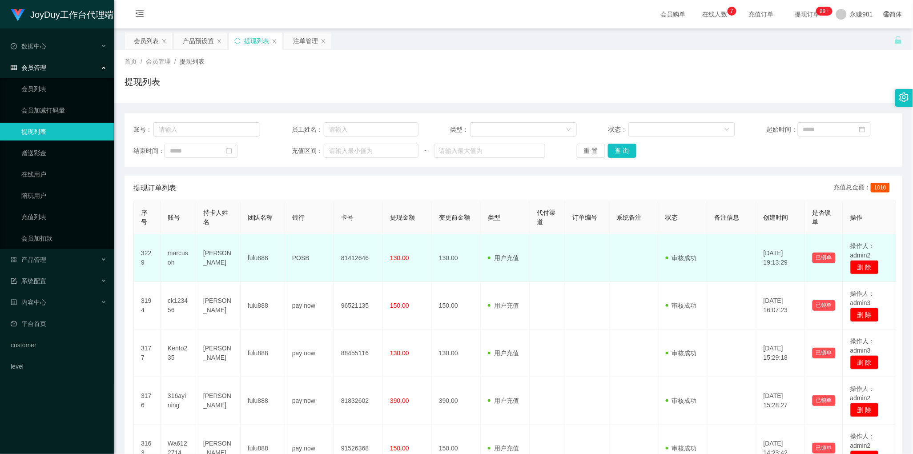
drag, startPoint x: 521, startPoint y: 238, endPoint x: 534, endPoint y: 237, distance: 13.9
click at [521, 238] on td "用户充值 人工扣款" at bounding box center [505, 258] width 49 height 48
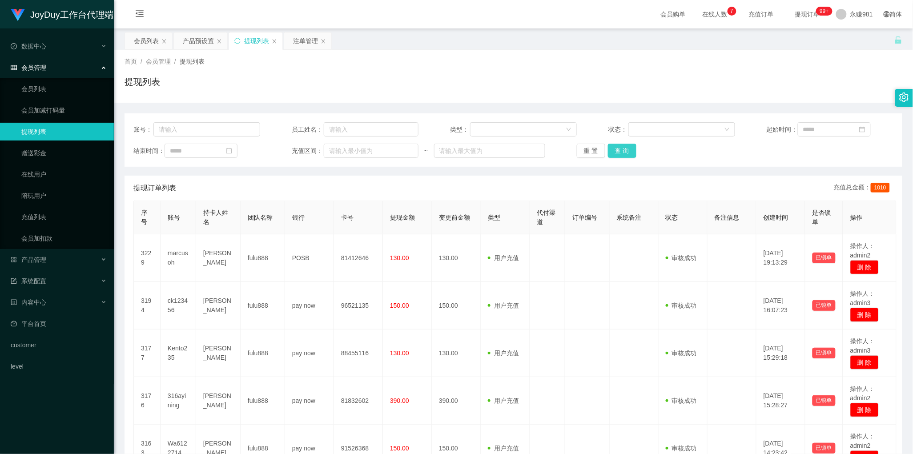
click at [615, 146] on button "查 询" at bounding box center [622, 151] width 28 height 14
click at [308, 194] on div "提现订单列表 充值总金额： 1010" at bounding box center [513, 188] width 760 height 25
click at [624, 148] on button "查 询" at bounding box center [622, 151] width 28 height 14
click at [625, 154] on button "查 询" at bounding box center [622, 151] width 28 height 14
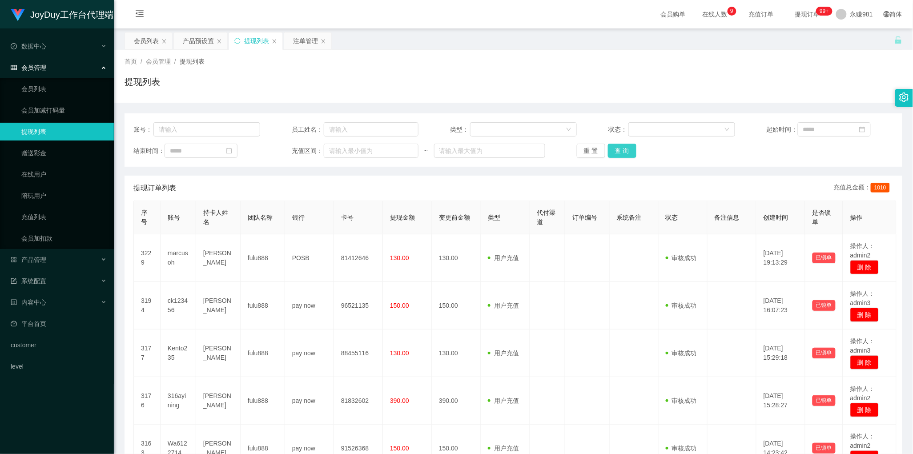
click at [626, 148] on button "查 询" at bounding box center [622, 151] width 28 height 14
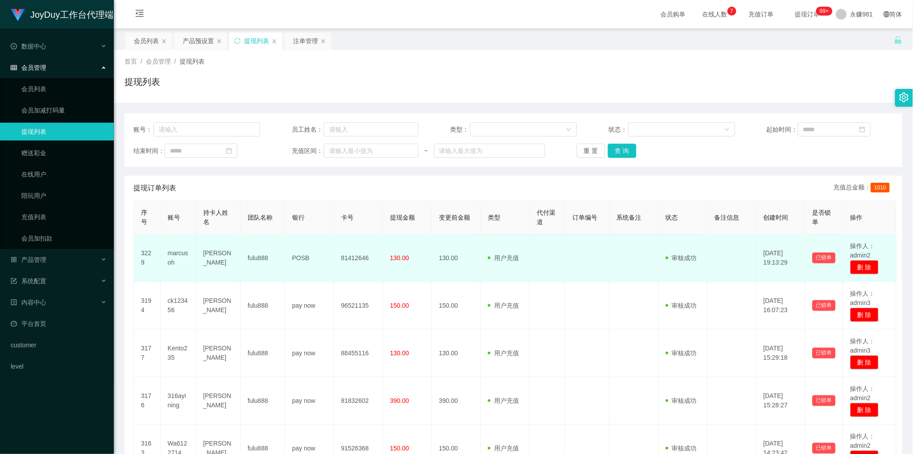
click at [486, 246] on td "用户充值 人工扣款" at bounding box center [505, 258] width 49 height 48
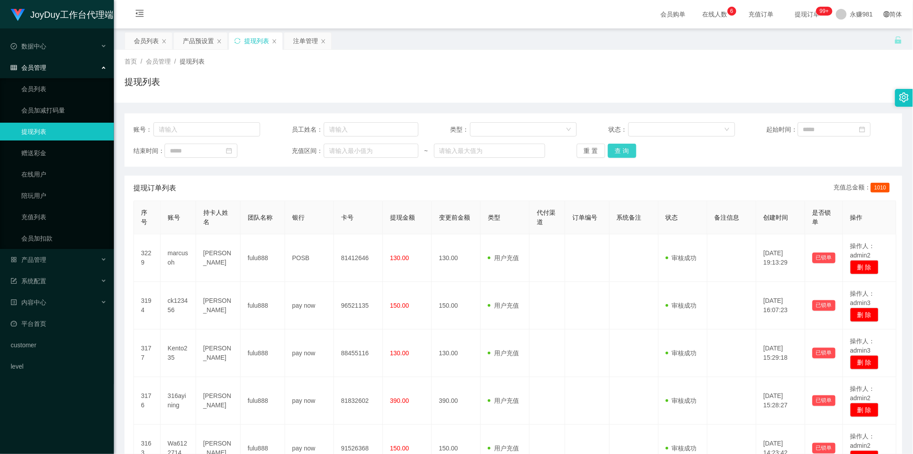
click at [628, 148] on button "查 询" at bounding box center [622, 151] width 28 height 14
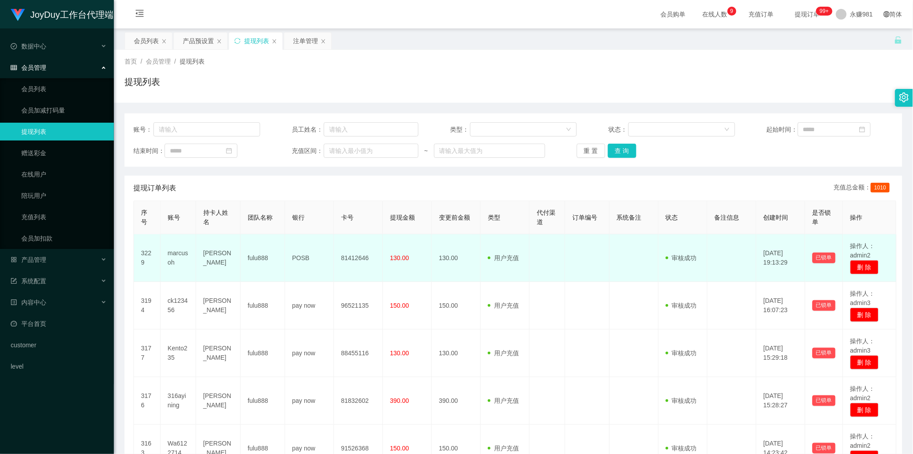
click at [543, 259] on td at bounding box center [548, 258] width 36 height 48
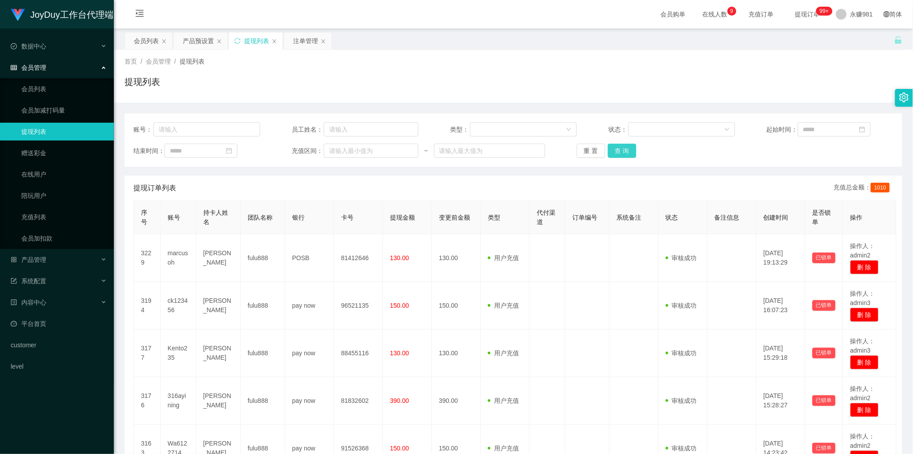
click at [624, 152] on button "查 询" at bounding box center [622, 151] width 28 height 14
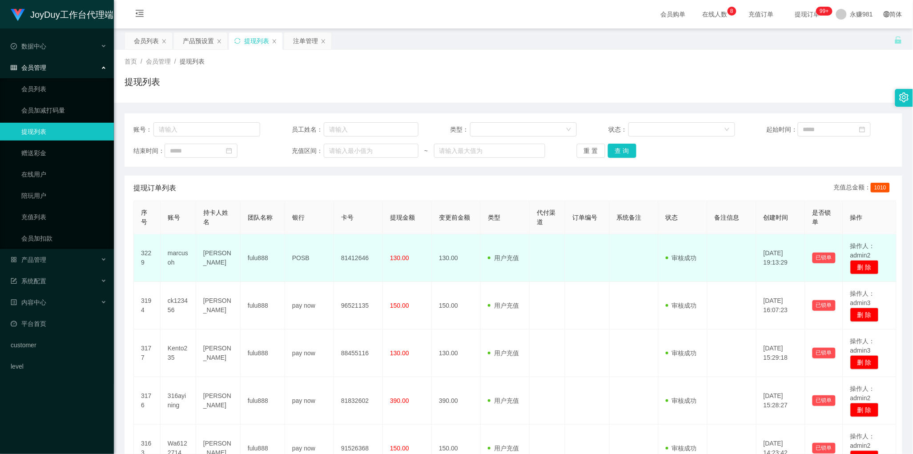
click at [550, 244] on td at bounding box center [548, 258] width 36 height 48
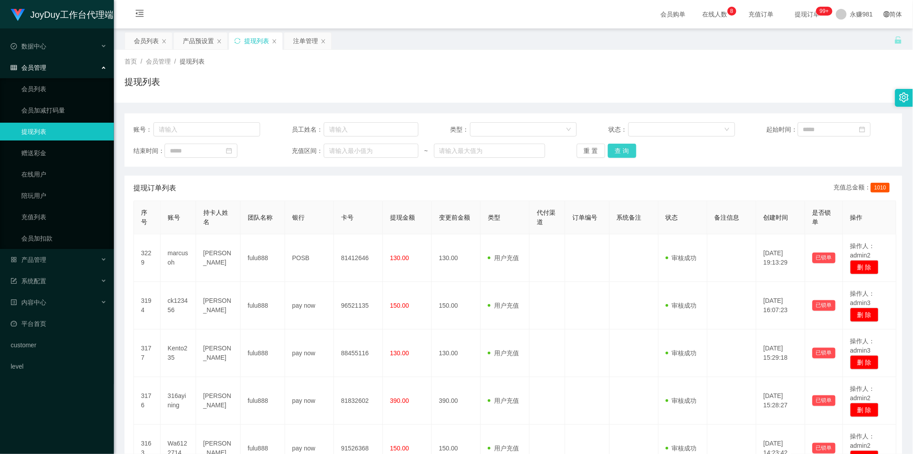
click at [621, 150] on button "查 询" at bounding box center [622, 151] width 28 height 14
click at [296, 36] on div "注单管理" at bounding box center [305, 40] width 25 height 17
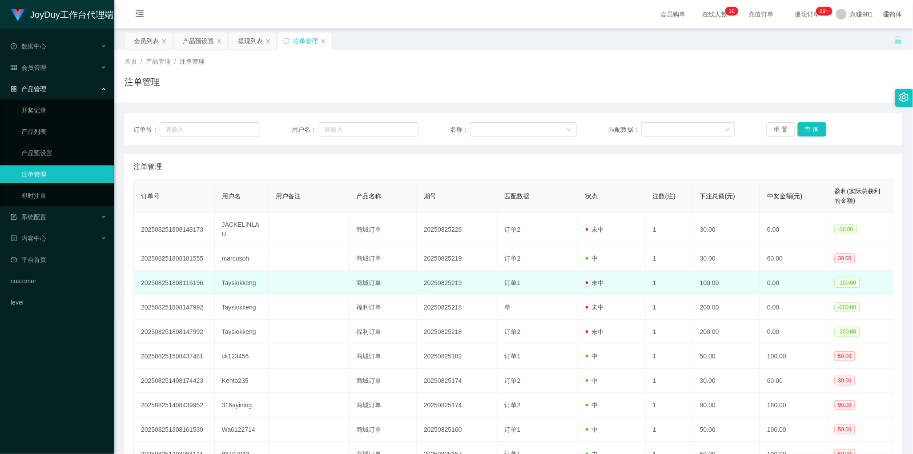
click at [232, 276] on td "Taysiokkeng" at bounding box center [242, 283] width 54 height 24
copy td "Taysiokkeng"
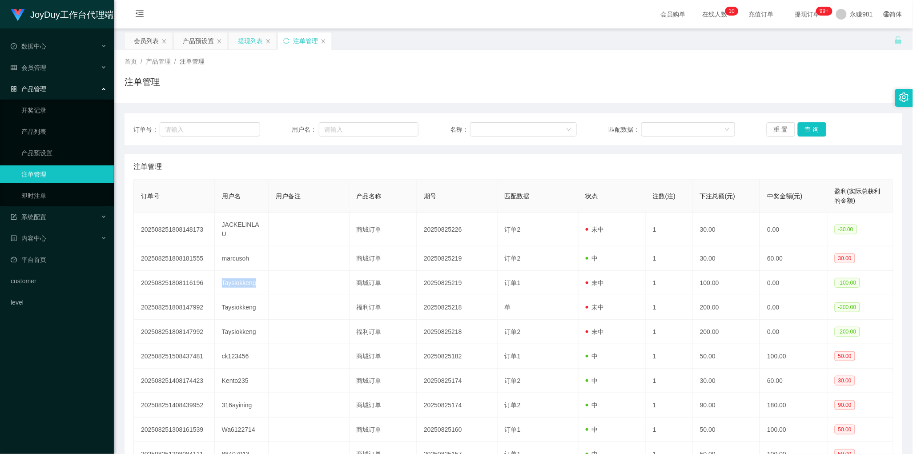
click at [241, 34] on div "提现列表" at bounding box center [250, 40] width 25 height 17
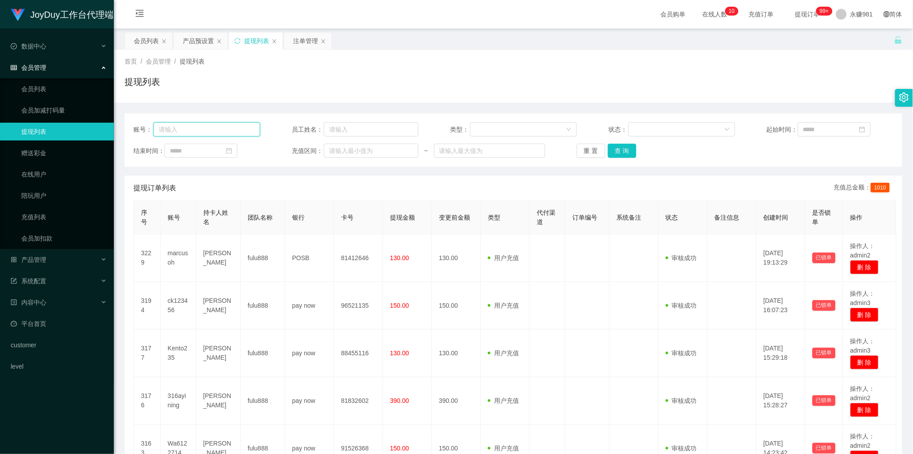
click at [202, 128] on input "text" at bounding box center [207, 129] width 107 height 14
paste input "Taysiokkeng"
type input "Taysiokkeng"
click at [624, 155] on button "查 询" at bounding box center [622, 151] width 28 height 14
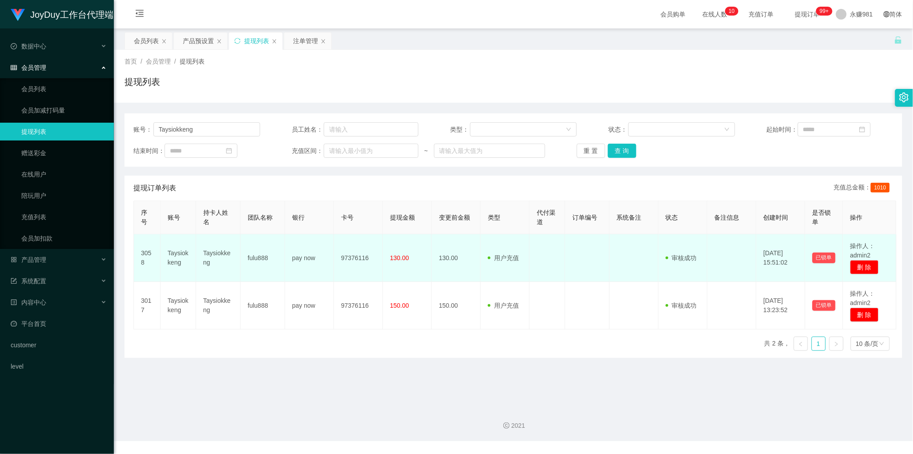
click at [223, 256] on td "Taysiokkeng" at bounding box center [218, 258] width 44 height 48
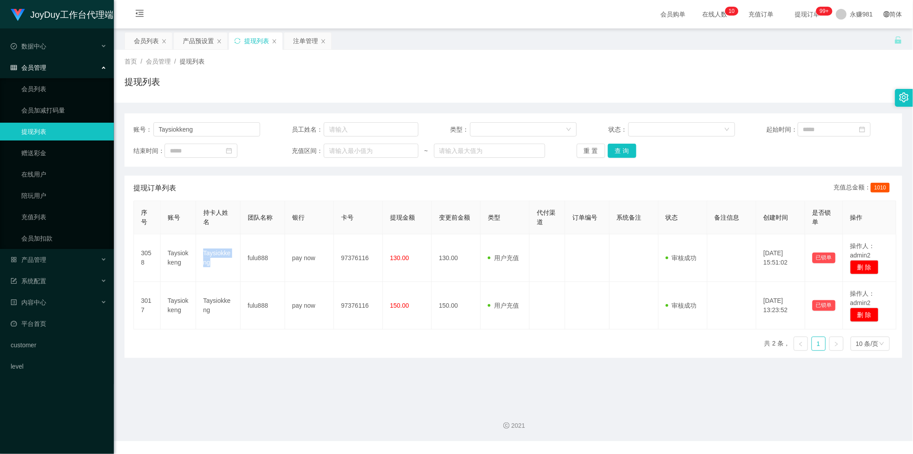
copy td "Taysiokkeng"
click at [623, 148] on button "查 询" at bounding box center [622, 151] width 28 height 14
click at [214, 138] on div "账号： Taysiokkeng 员工姓名： 类型： 状态： 起始时间： 结束时间： 充值区间： ~ 重 置 查 询" at bounding box center [514, 139] width 778 height 53
click at [203, 130] on input "Taysiokkeng" at bounding box center [207, 129] width 107 height 14
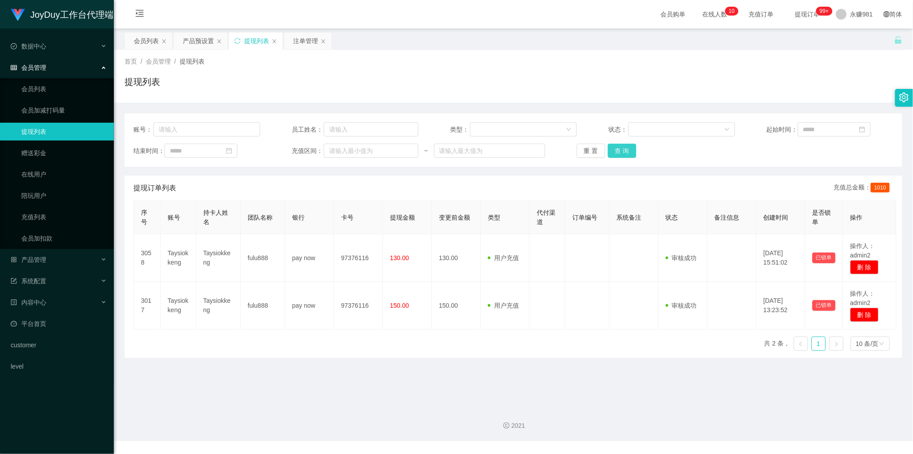
click at [621, 149] on button "查 询" at bounding box center [622, 151] width 28 height 14
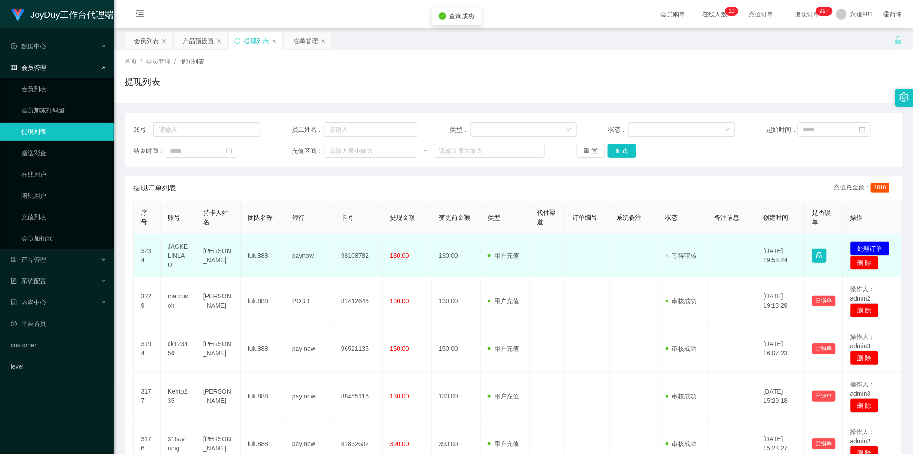
click at [214, 251] on td "[PERSON_NAME]" at bounding box center [218, 255] width 44 height 43
click at [182, 254] on td "JACKELINLAU" at bounding box center [179, 255] width 36 height 43
copy td "JACKELINLAU"
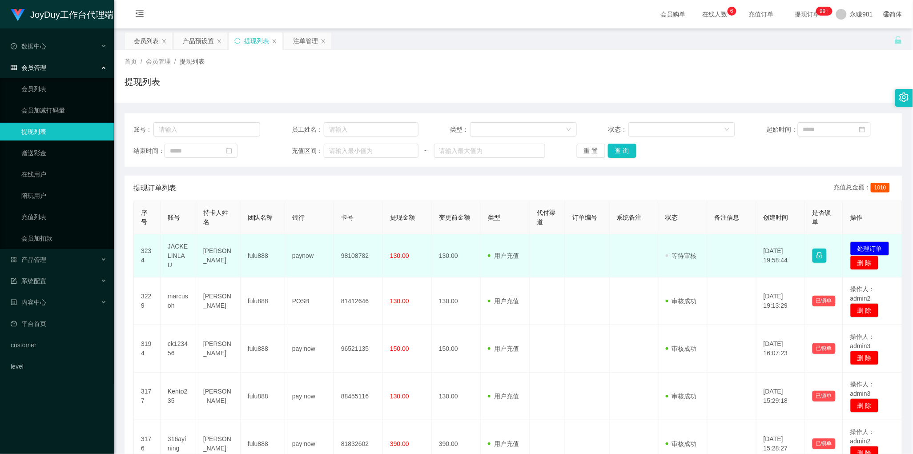
click at [548, 263] on td at bounding box center [548, 255] width 36 height 43
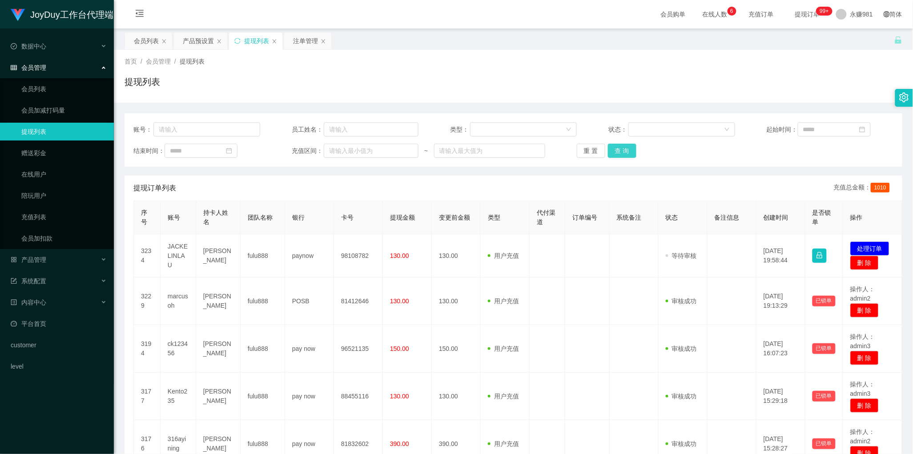
click at [630, 156] on button "查 询" at bounding box center [622, 151] width 28 height 14
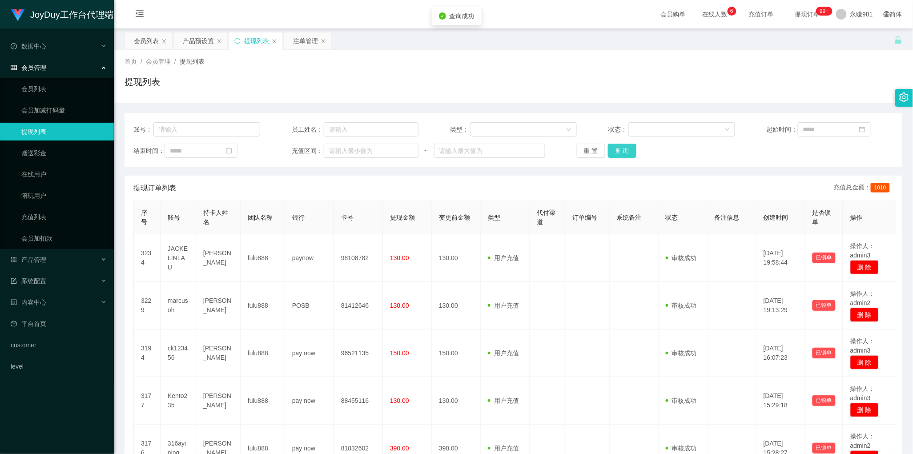
click at [630, 156] on button "查 询" at bounding box center [622, 151] width 28 height 14
click at [621, 151] on button "查 询" at bounding box center [622, 151] width 28 height 14
